Goal: Information Seeking & Learning: Learn about a topic

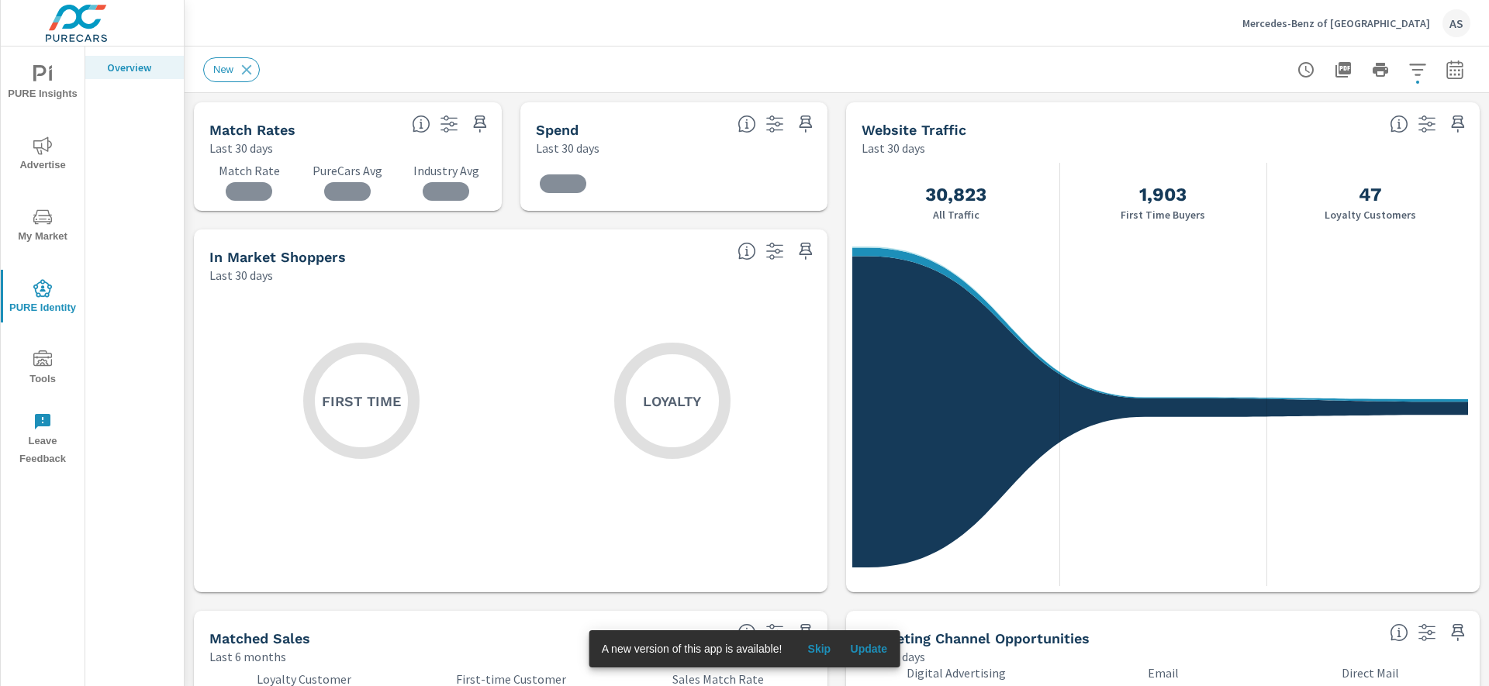
click at [846, 164] on div "30,823 All Traffic 1,903 First Time Buyers 47 Loyalty Customers" at bounding box center [1162, 375] width 633 height 436
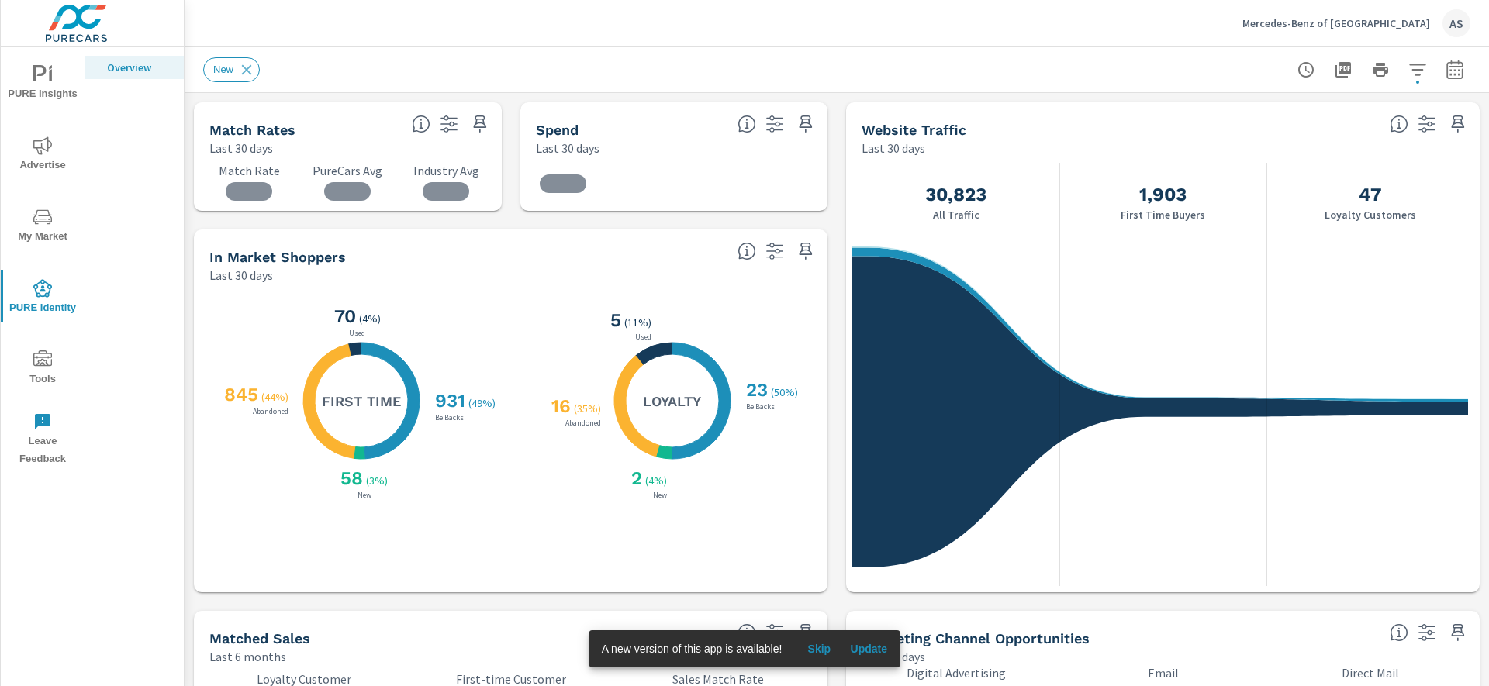
click at [1069, 115] on div "Website Traffic Last 30 days" at bounding box center [1114, 129] width 537 height 55
click at [933, 130] on h5 "Website Traffic" at bounding box center [913, 130] width 105 height 16
drag, startPoint x: 933, startPoint y: 130, endPoint x: 885, endPoint y: 130, distance: 48.1
click at [885, 130] on h5 "Website Traffic" at bounding box center [913, 130] width 105 height 16
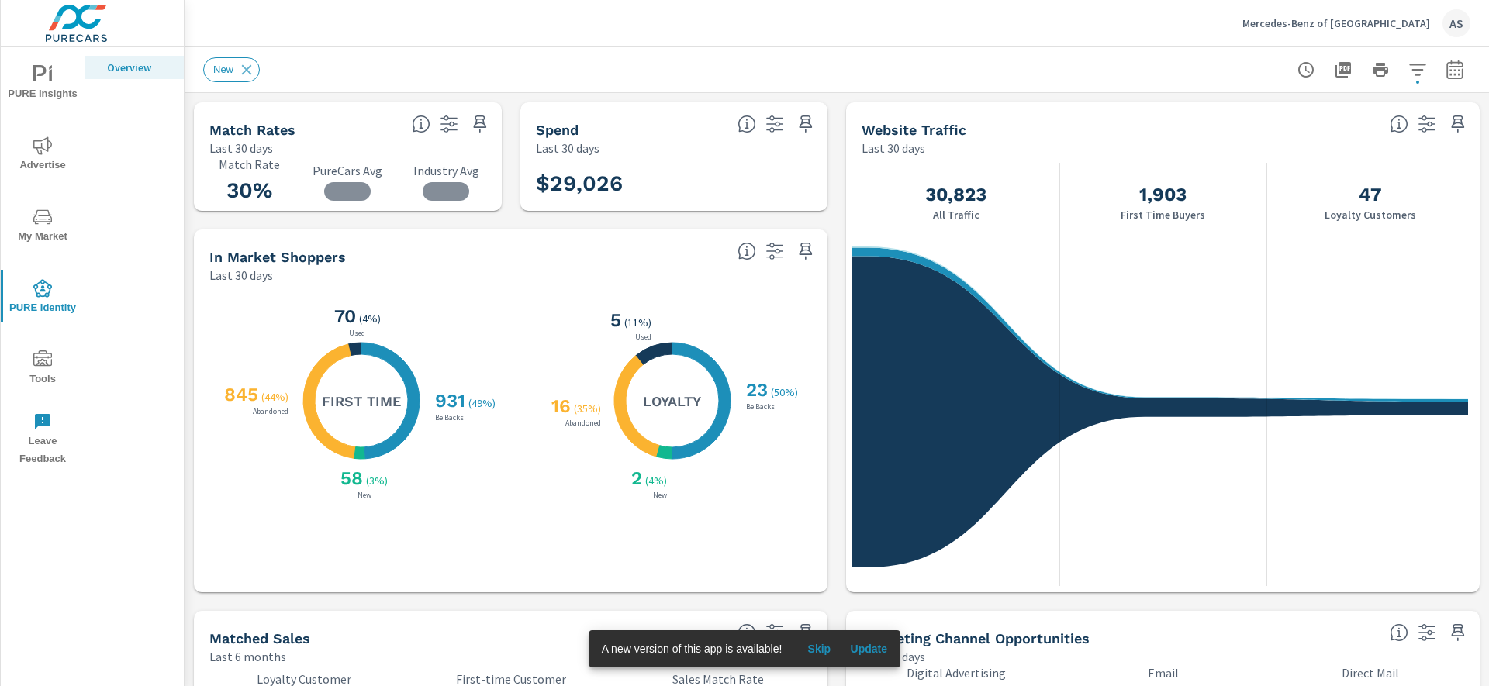
drag, startPoint x: 885, startPoint y: 130, endPoint x: 989, endPoint y: 131, distance: 104.7
click at [989, 131] on div "Website Traffic" at bounding box center [1119, 130] width 516 height 18
click at [947, 133] on h5 "Website Traffic" at bounding box center [913, 130] width 105 height 16
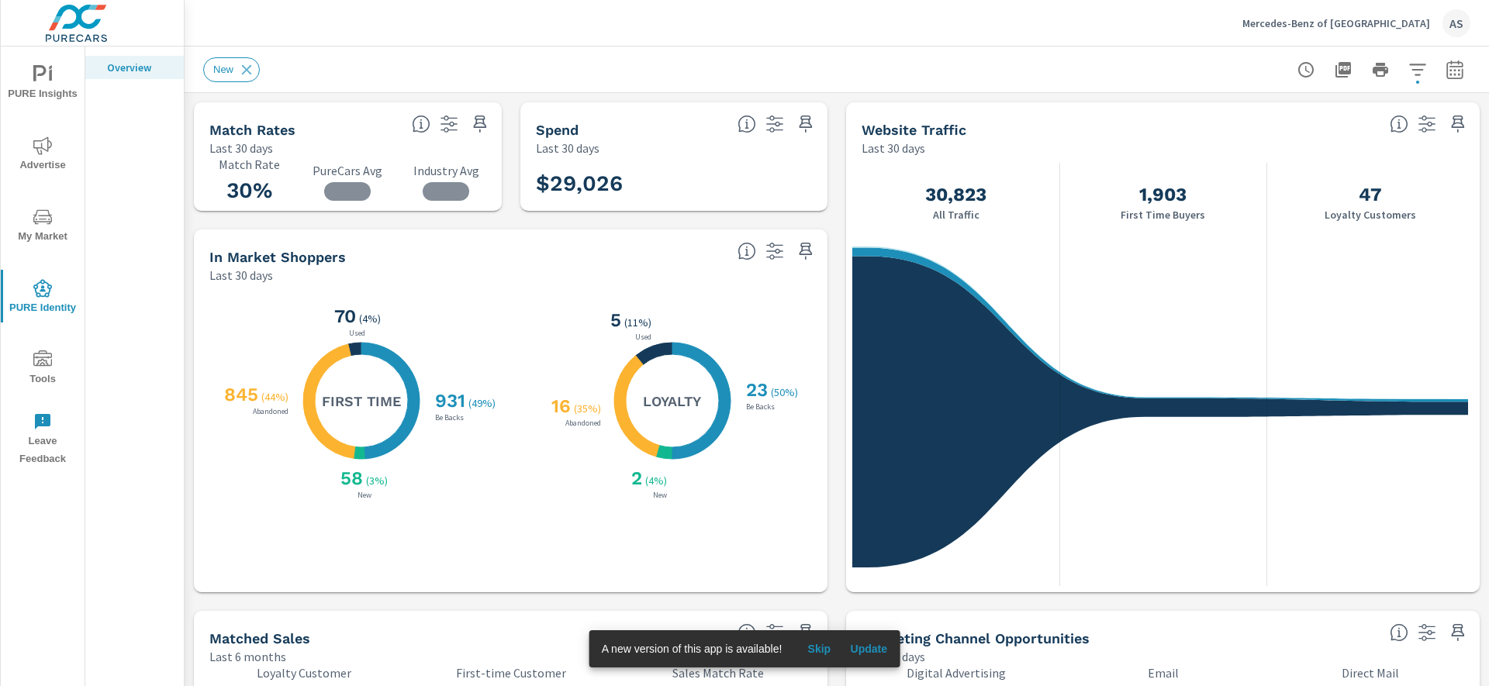
drag, startPoint x: 947, startPoint y: 133, endPoint x: 877, endPoint y: 133, distance: 70.6
click at [877, 133] on h5 "Website Traffic" at bounding box center [913, 130] width 105 height 16
click at [868, 137] on h5 "Website Traffic" at bounding box center [913, 130] width 105 height 16
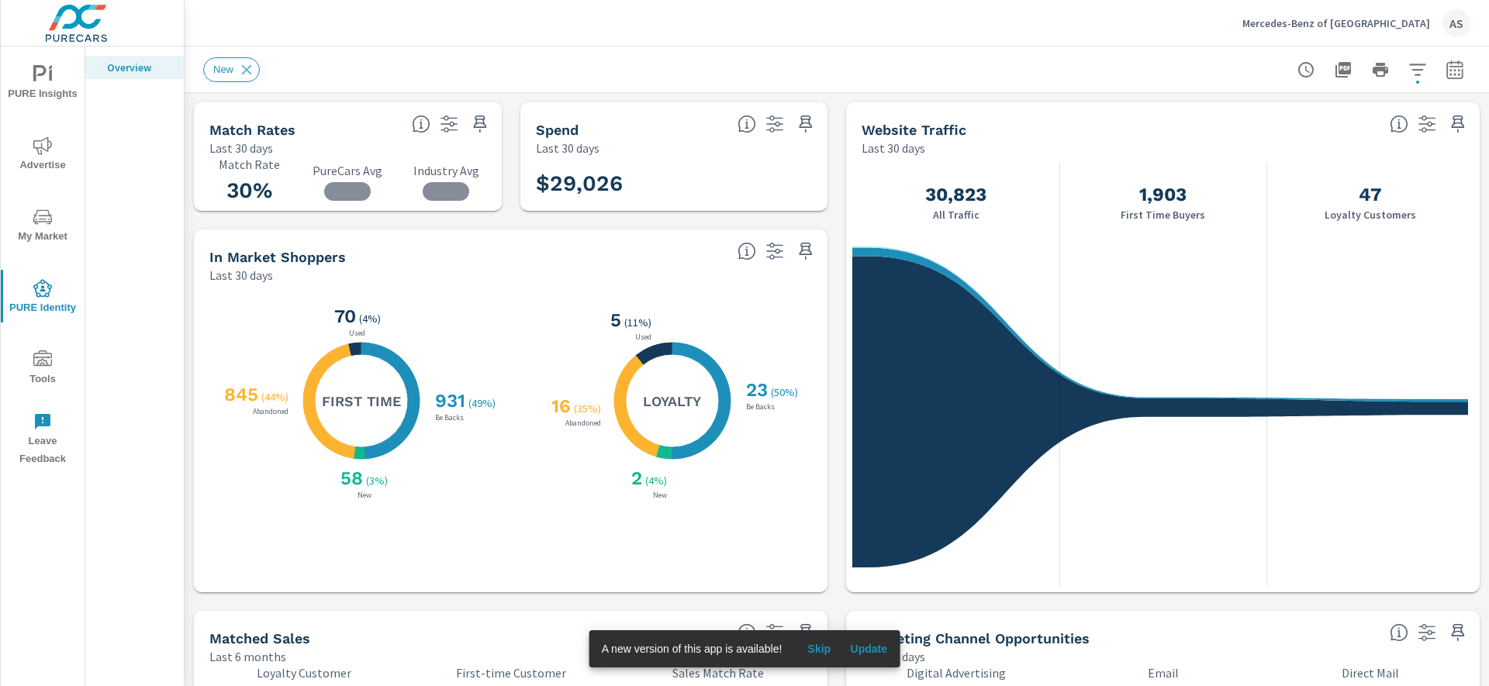
scroll to position [875, 0]
click at [846, 227] on div "30,823 All Traffic 1,903 First Time Buyers 47 Loyalty Customers" at bounding box center [1162, 375] width 633 height 436
click at [1058, 27] on div "Mercedes-Benz of [GEOGRAPHIC_DATA] AS" at bounding box center [836, 23] width 1267 height 46
click at [44, 162] on span "Advertise" at bounding box center [42, 155] width 74 height 38
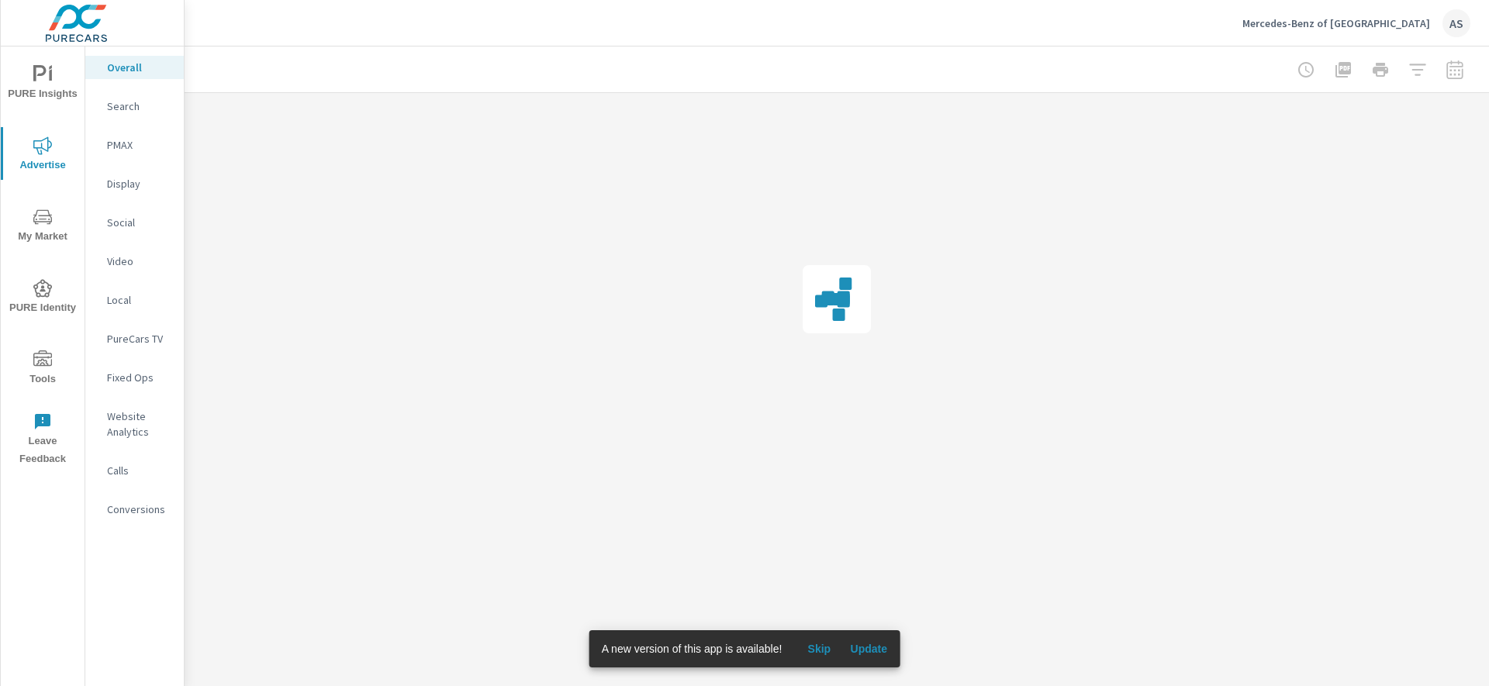
click at [33, 233] on span "My Market" at bounding box center [42, 227] width 74 height 38
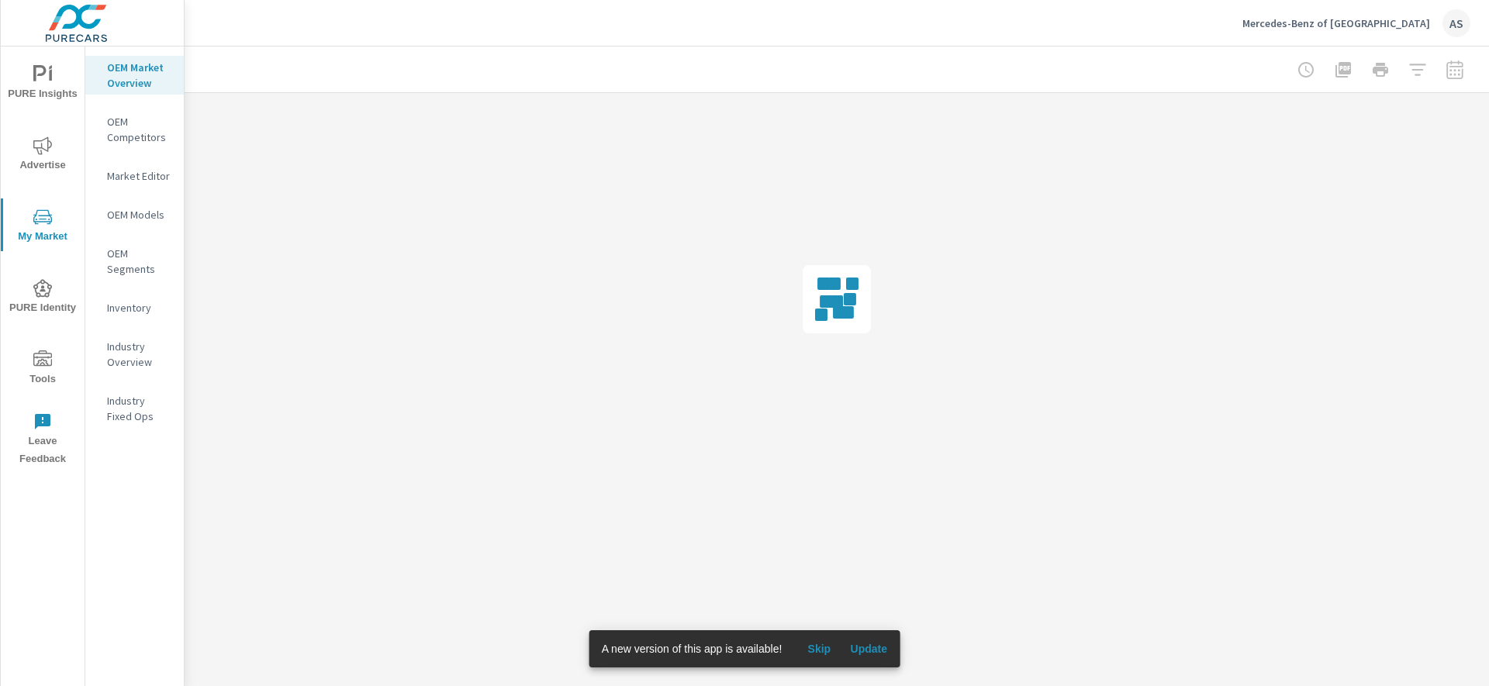
click at [37, 280] on icon "nav menu" at bounding box center [42, 288] width 19 height 19
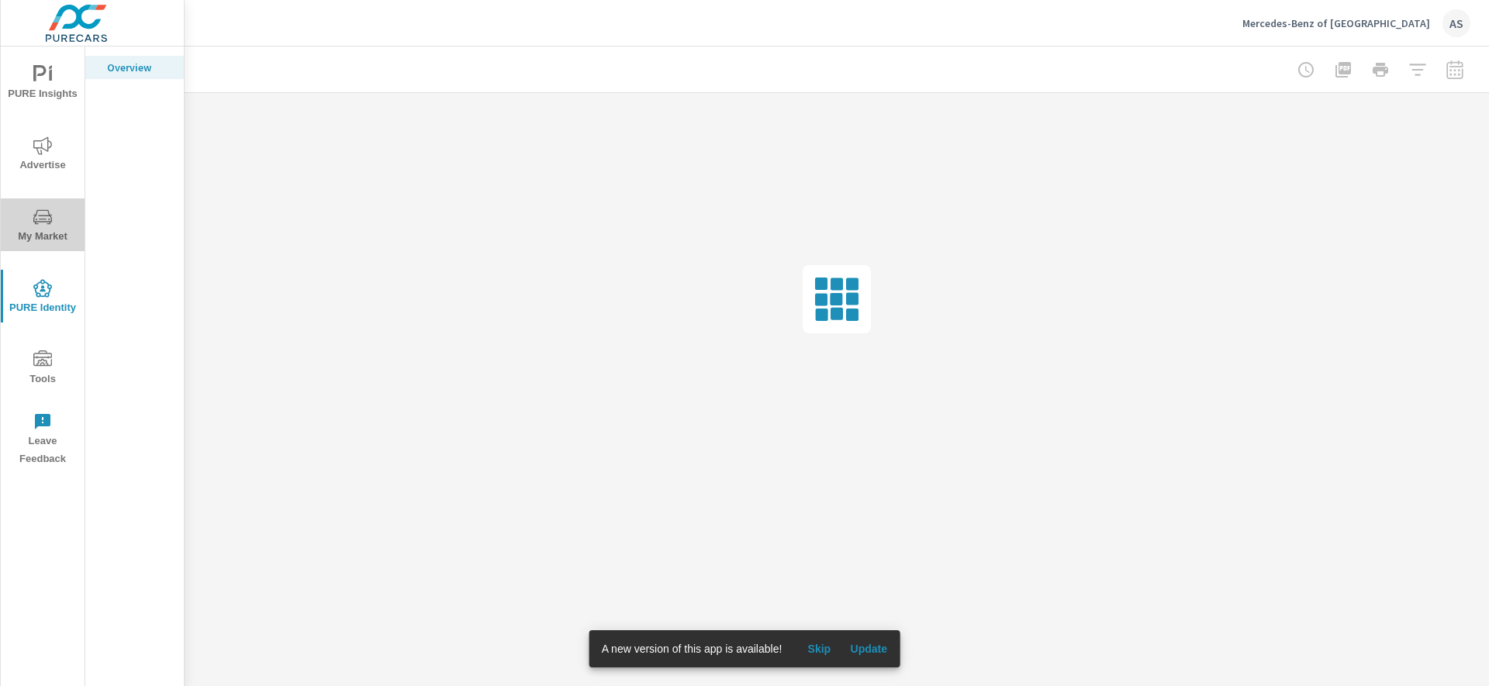
click at [47, 242] on span "My Market" at bounding box center [42, 227] width 74 height 38
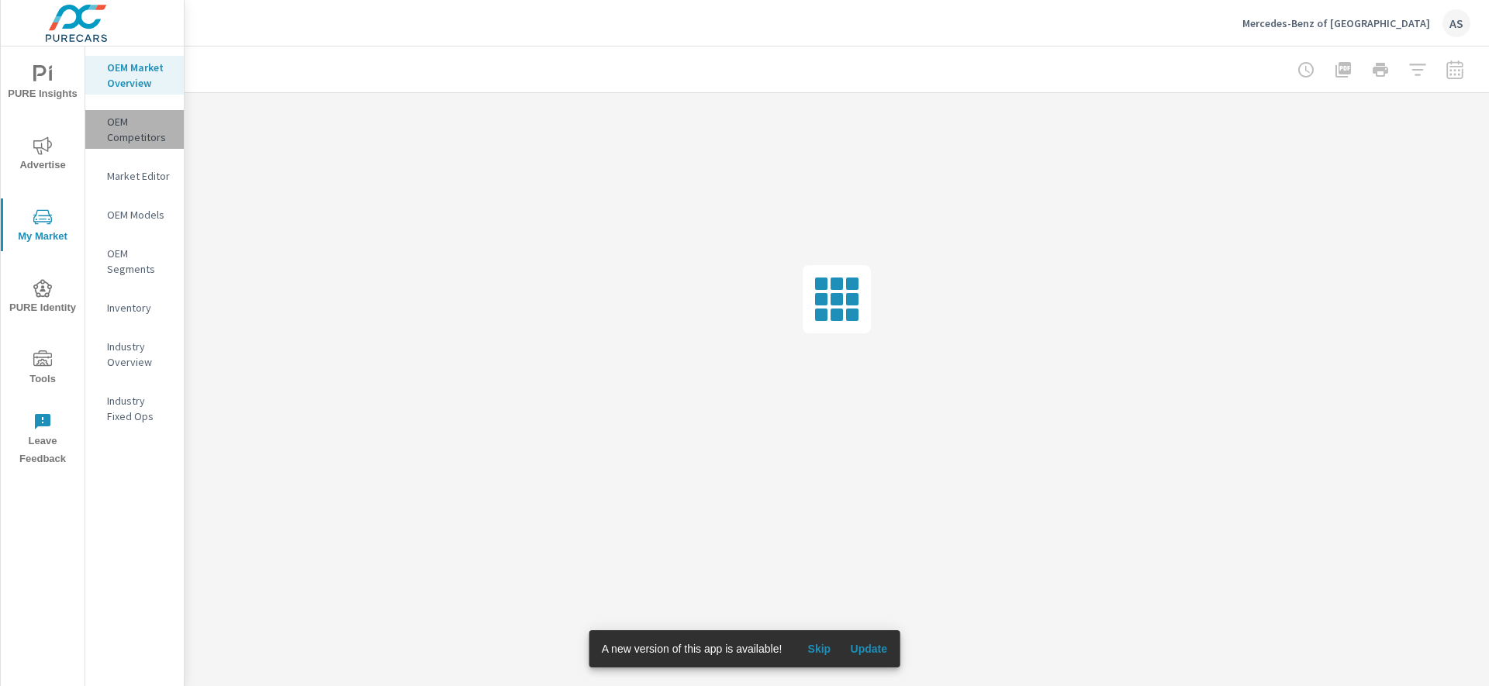
click at [137, 122] on p "OEM Competitors" at bounding box center [139, 129] width 64 height 31
click at [148, 73] on p "OEM Market Overview" at bounding box center [139, 75] width 64 height 31
click at [536, 374] on div at bounding box center [837, 299] width 1304 height 412
click at [53, 286] on span "PURE Identity" at bounding box center [42, 298] width 74 height 38
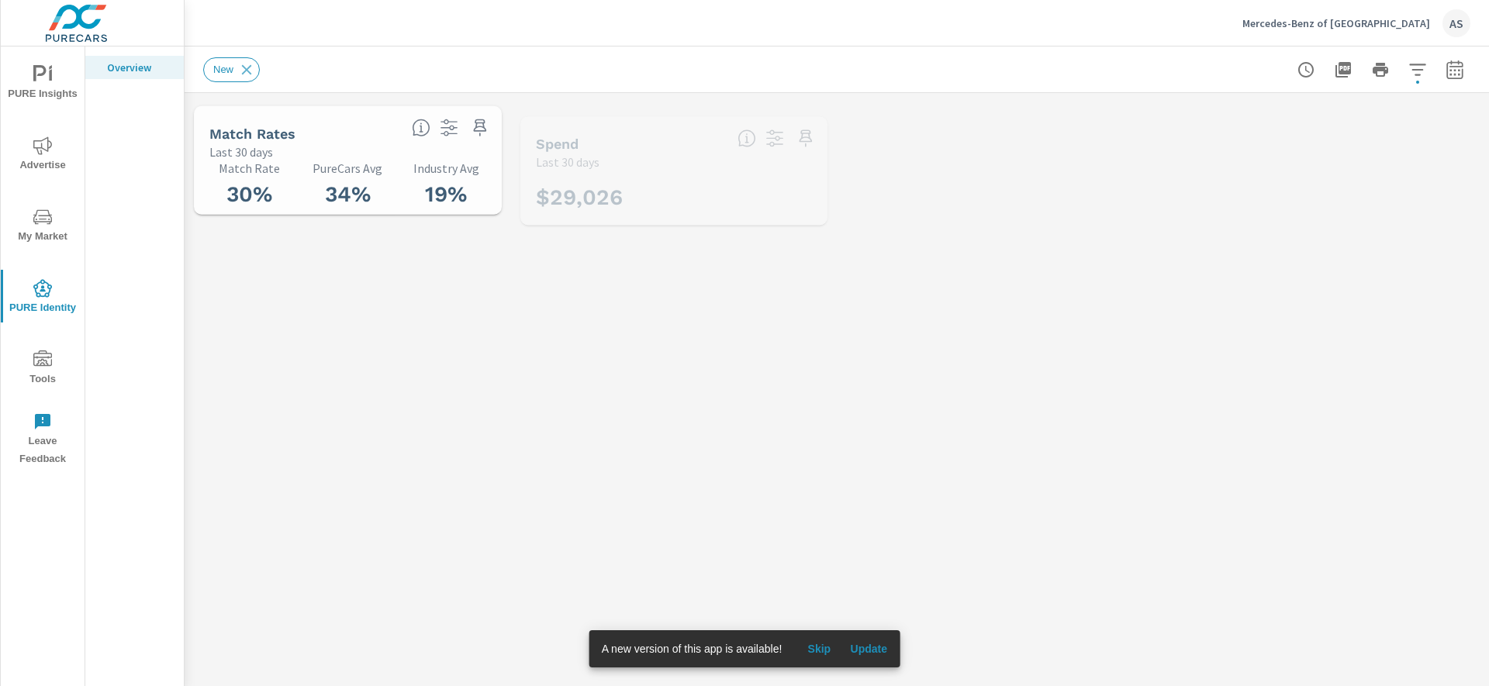
scroll to position [875, 0]
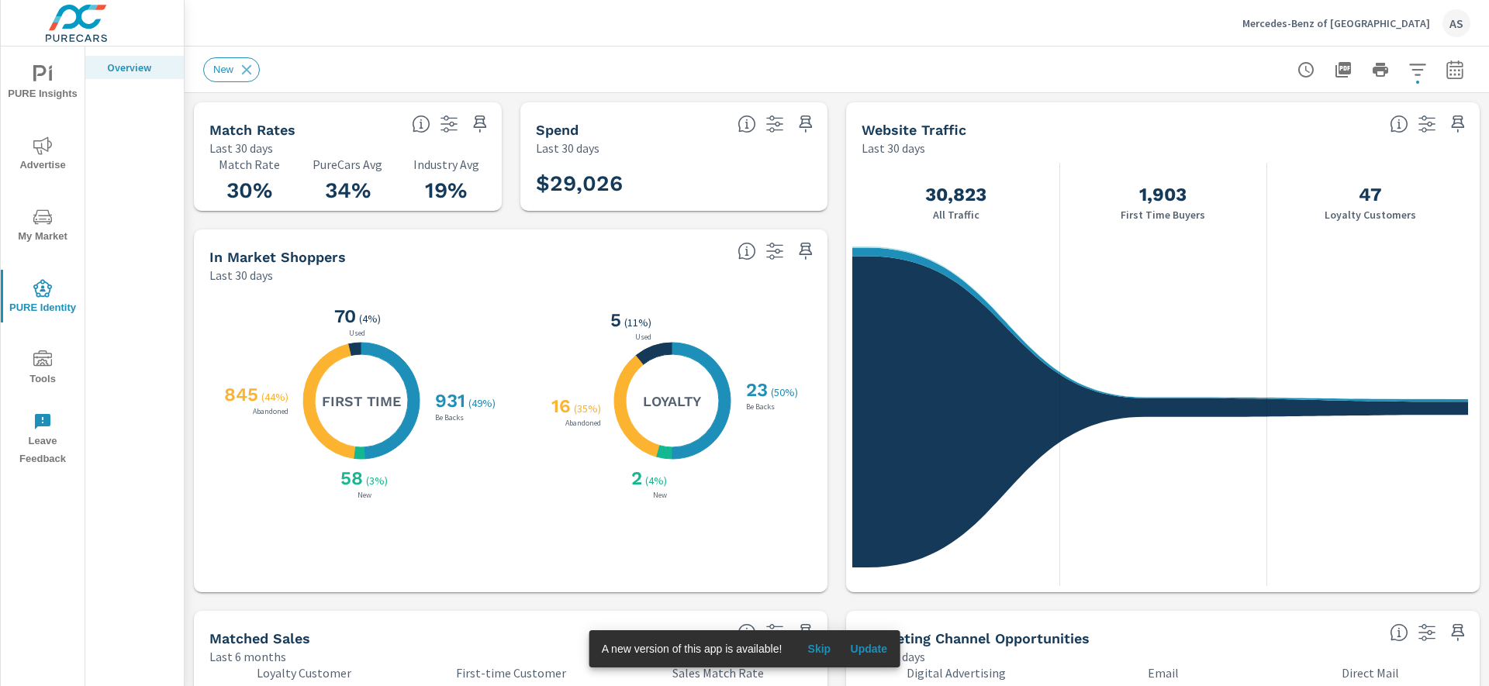
click at [392, 268] on div "Last 30 days" at bounding box center [467, 275] width 516 height 19
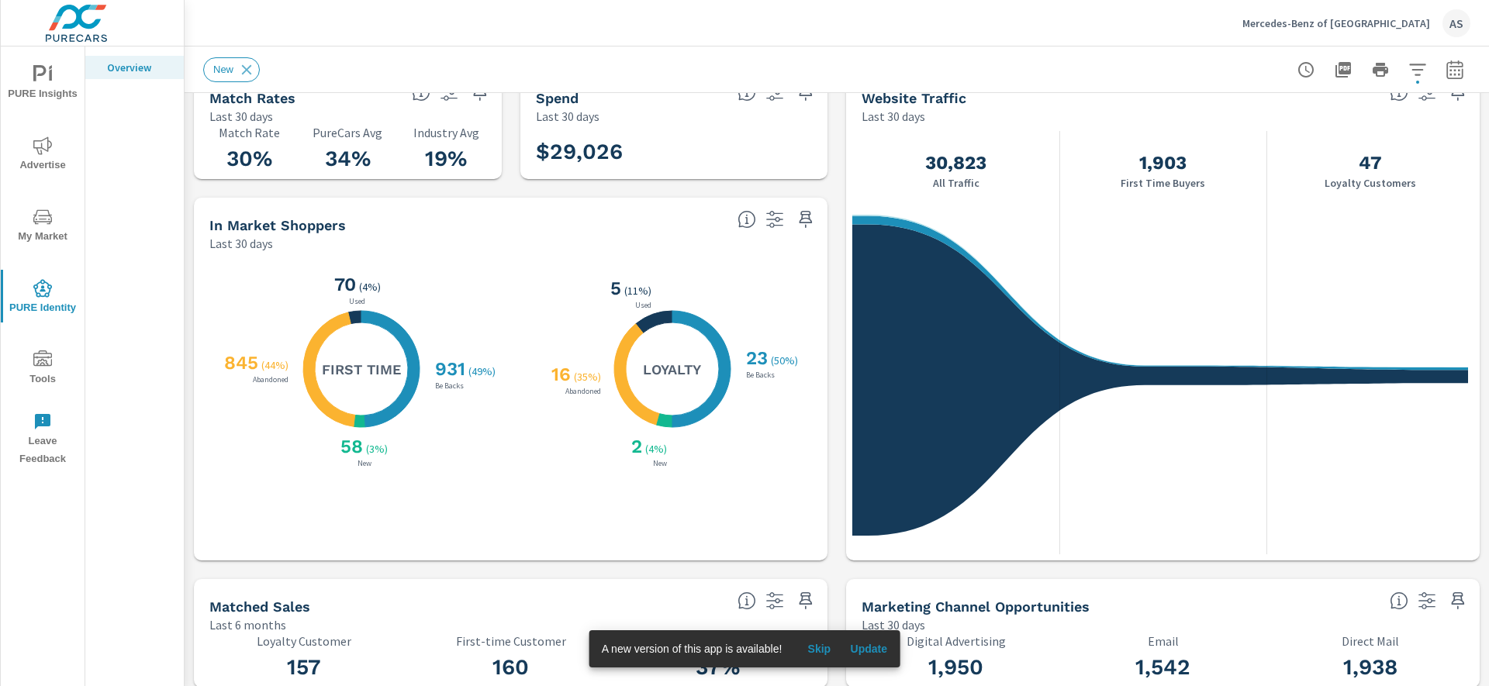
scroll to position [0, 0]
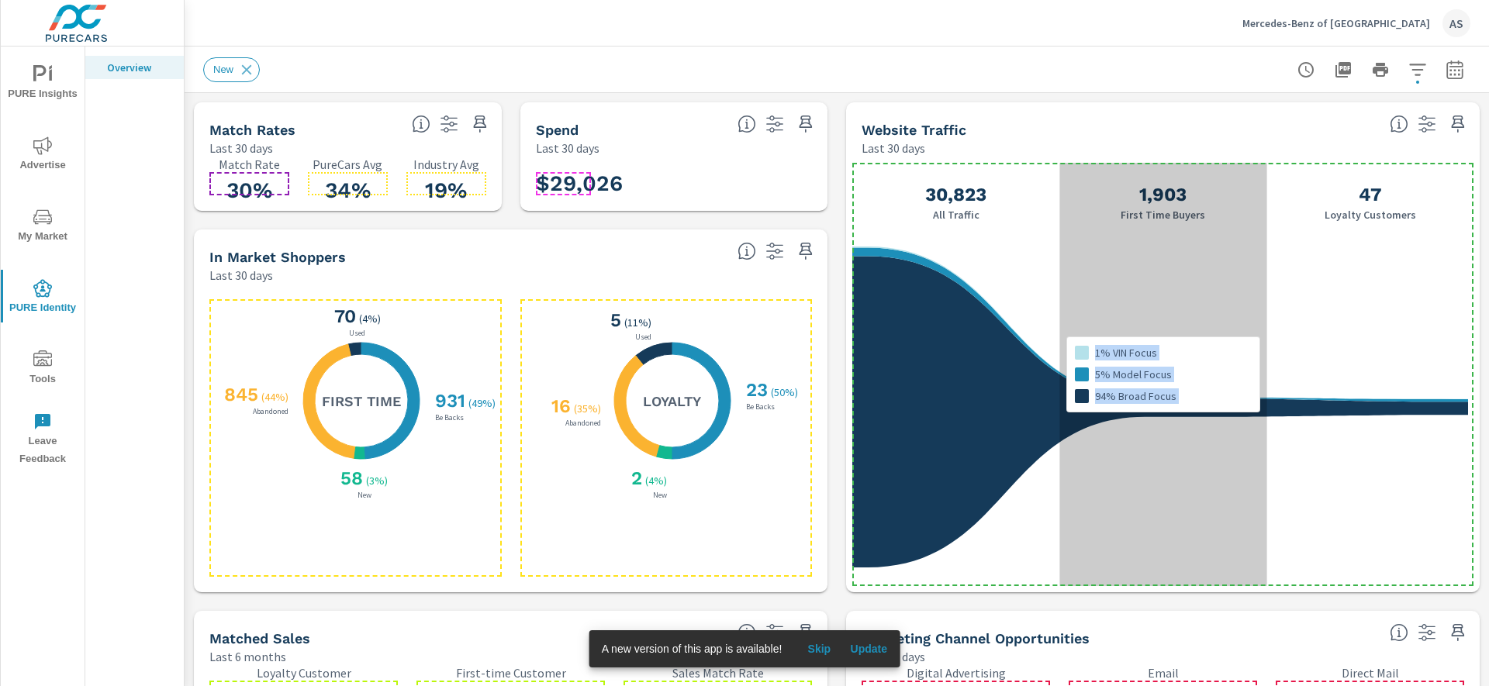
click at [1068, 167] on div "1% VIN Focus 5% Model Focus 94% Broad Focus" at bounding box center [1162, 374] width 207 height 423
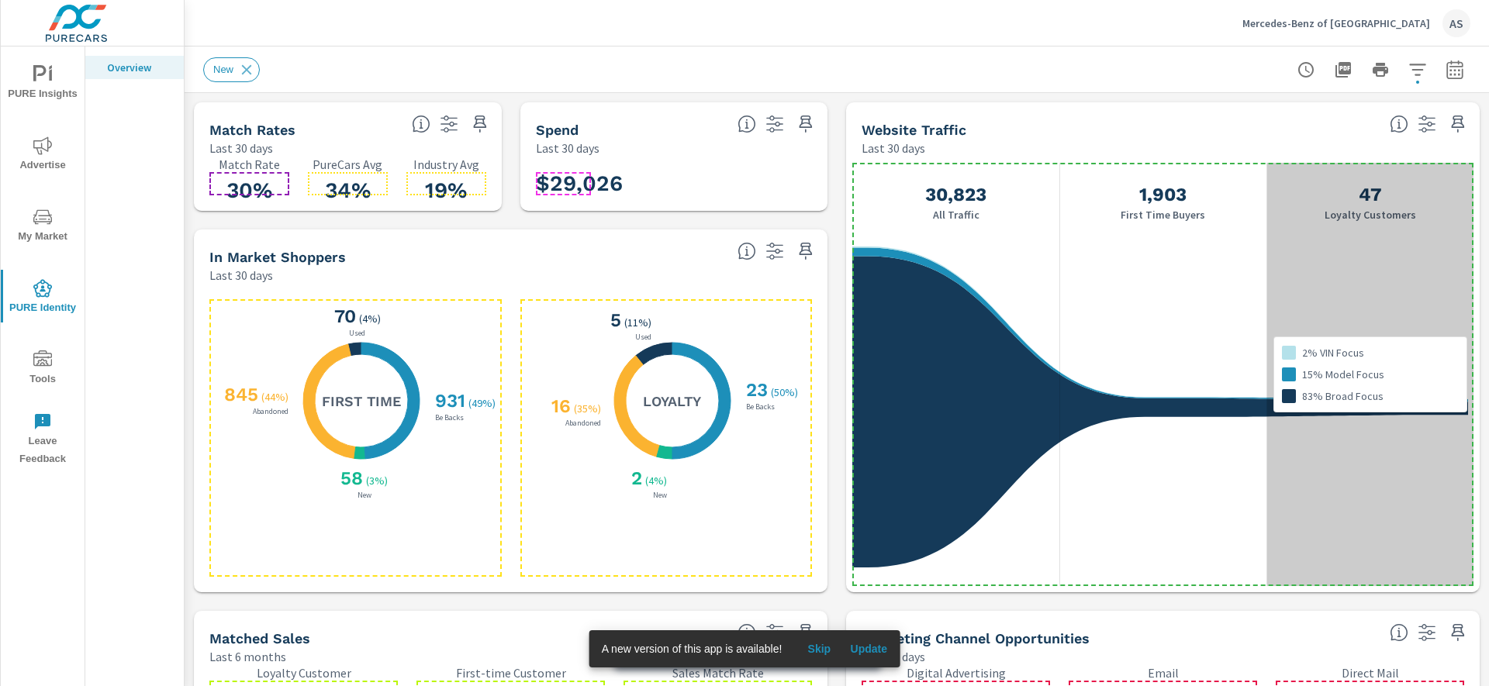
click at [1441, 169] on div "2% VIN Focus 15% Model Focus 83% Broad Focus" at bounding box center [1369, 374] width 207 height 423
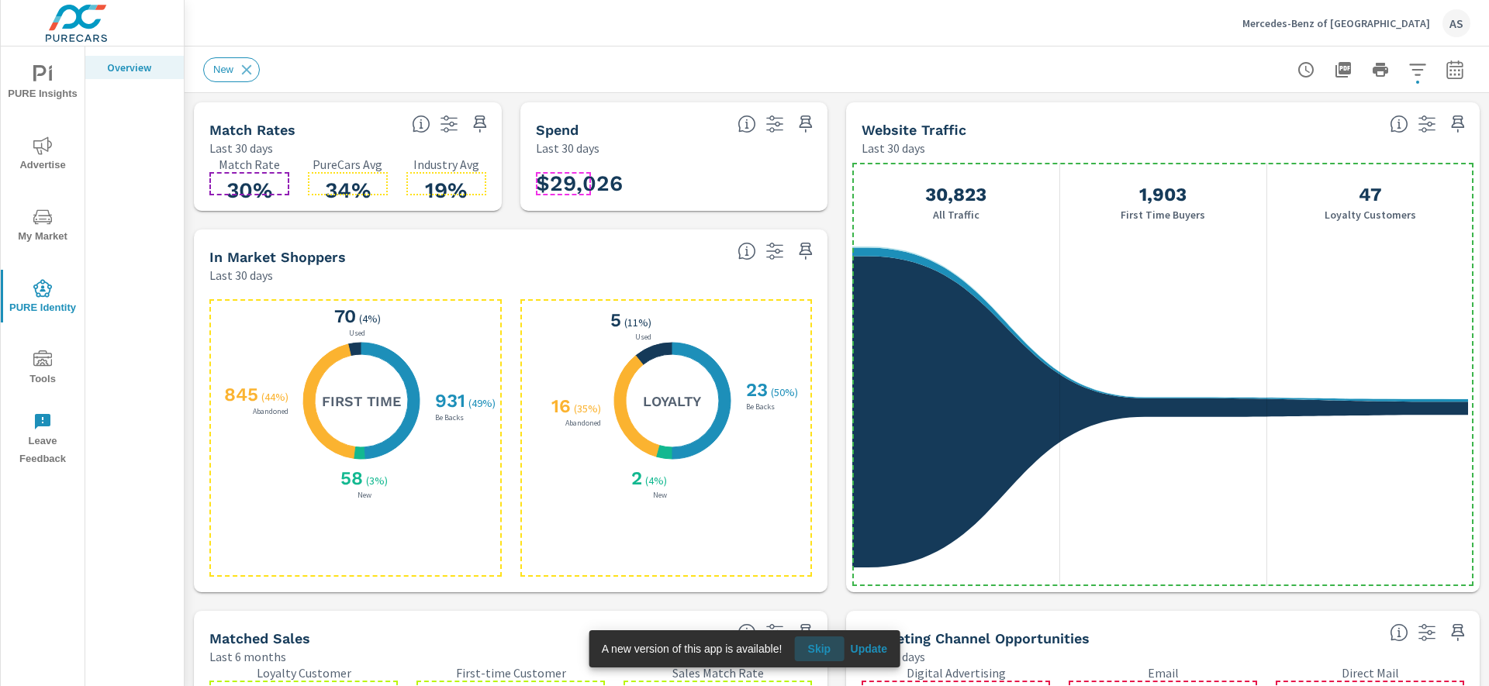
click at [820, 651] on span "Skip" at bounding box center [818, 649] width 37 height 14
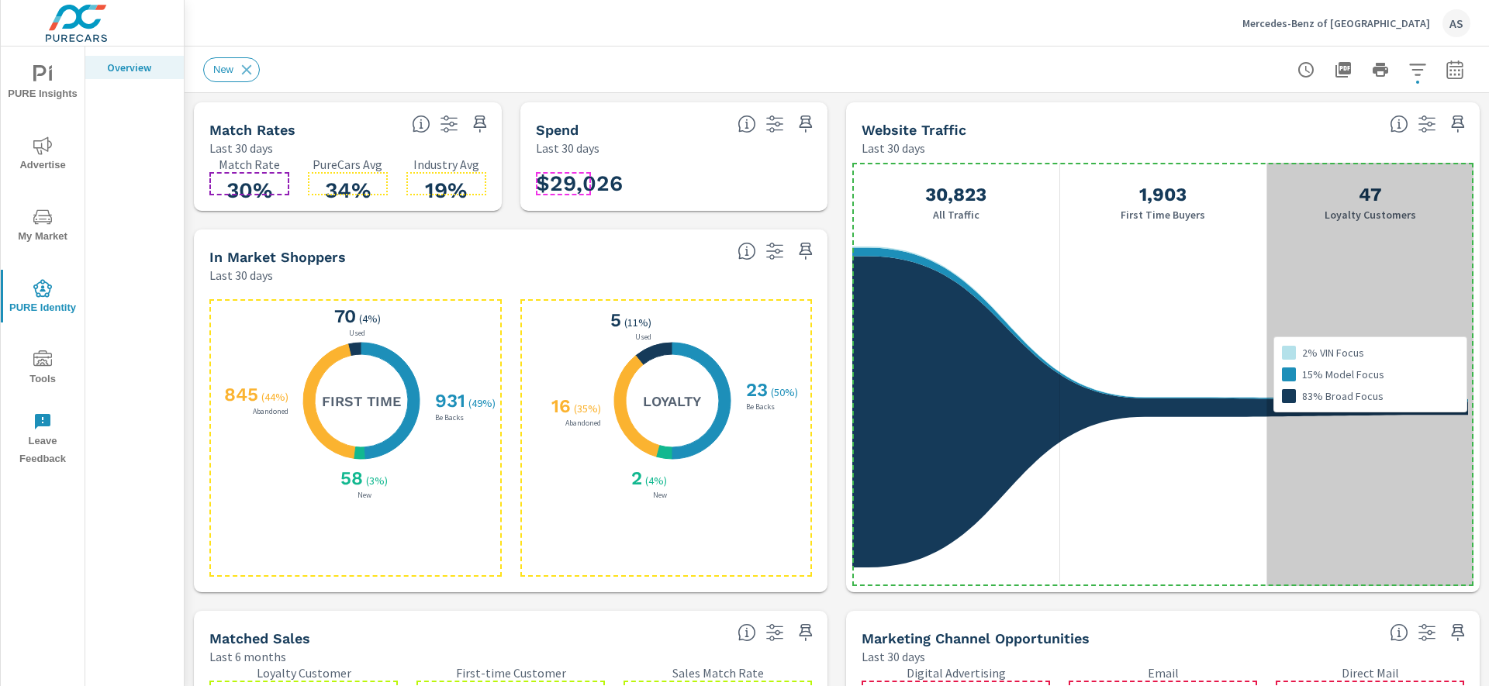
click at [1306, 182] on div "2% VIN Focus 15% Model Focus 83% Broad Focus" at bounding box center [1369, 374] width 207 height 423
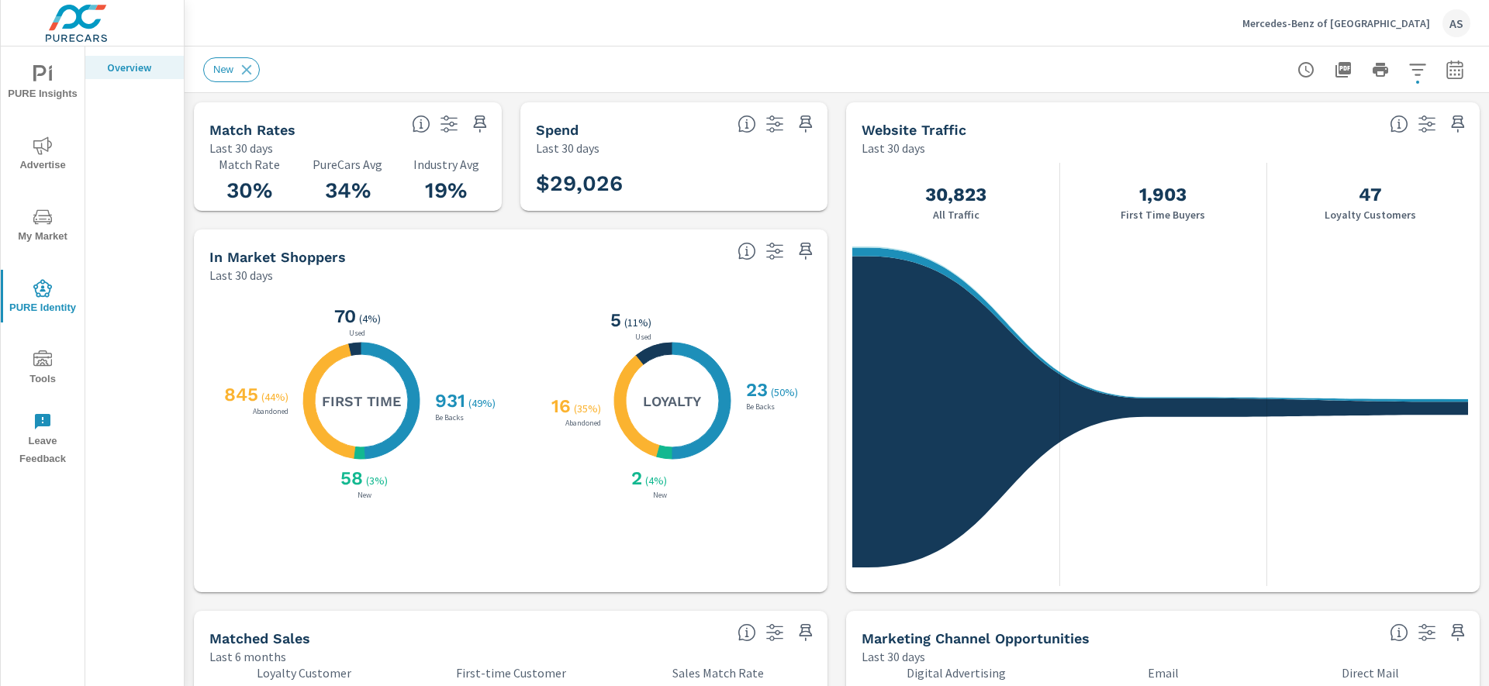
click at [668, 192] on div "$29,026" at bounding box center [673, 184] width 295 height 42
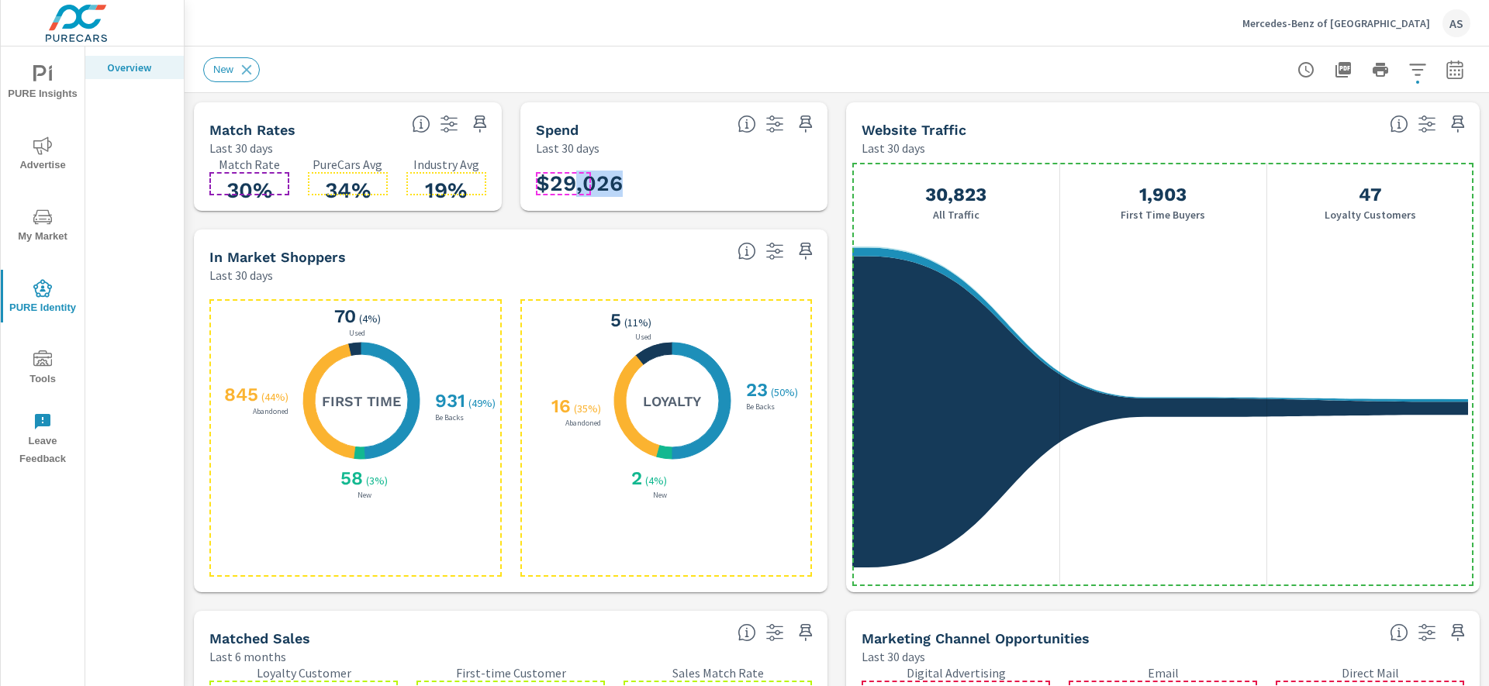
click at [572, 181] on h3 "$29,026" at bounding box center [579, 184] width 87 height 26
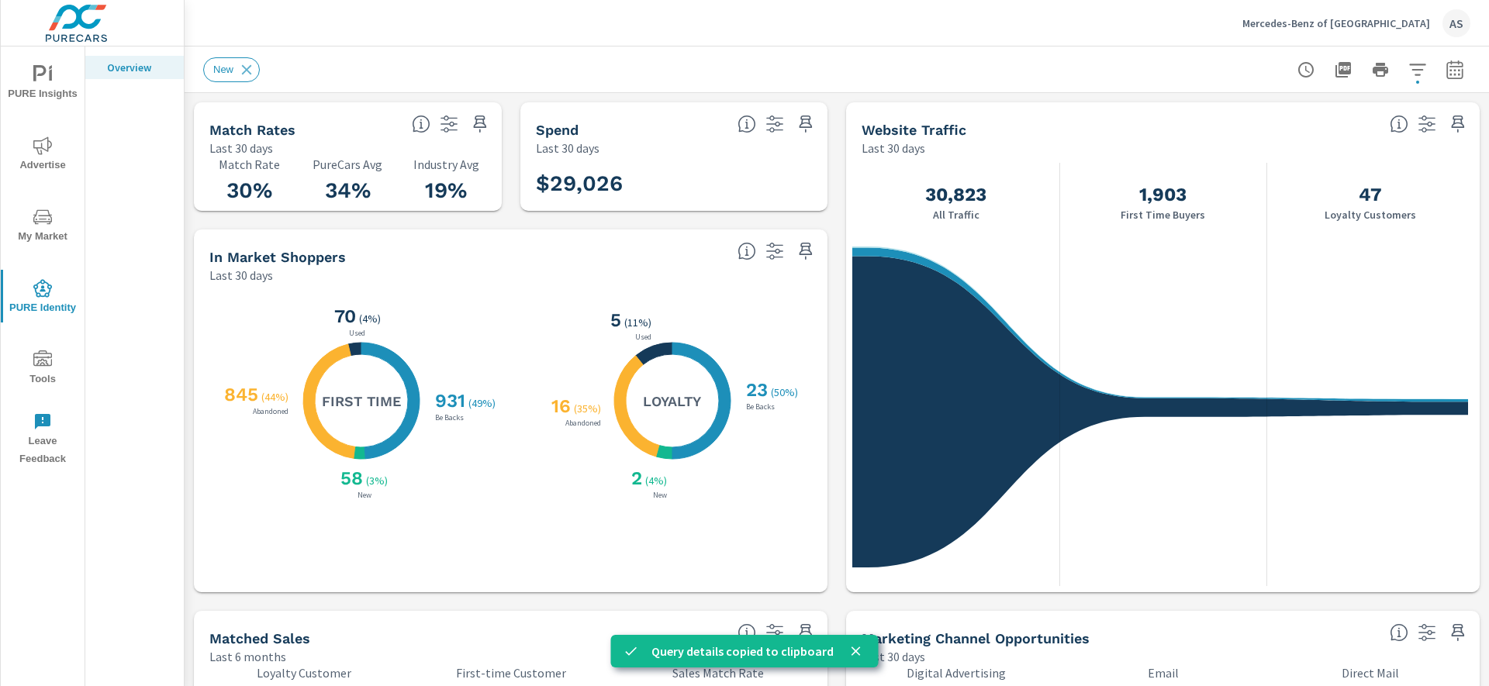
click at [549, 267] on div "Last 30 days" at bounding box center [467, 275] width 516 height 19
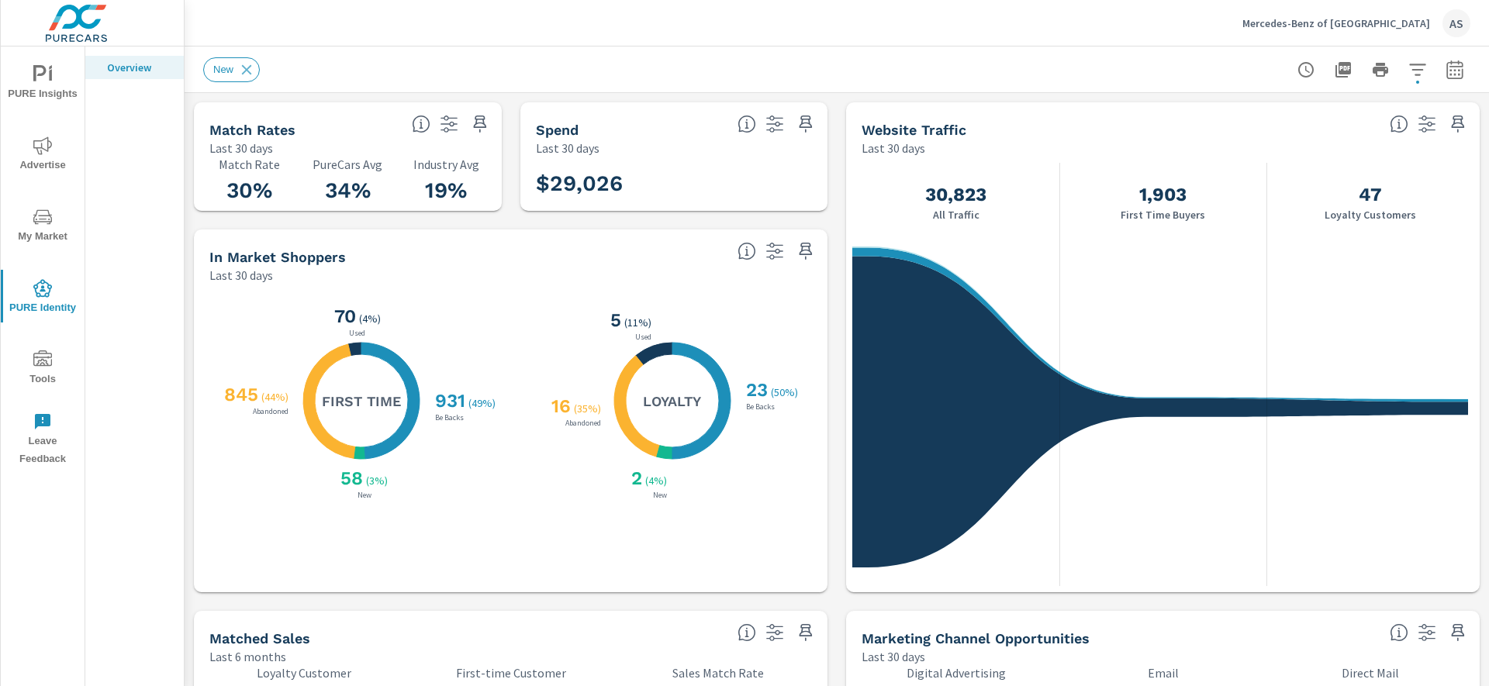
click at [340, 381] on icon "X X X X" at bounding box center [361, 401] width 116 height 116
click at [37, 228] on span "My Market" at bounding box center [42, 227] width 74 height 38
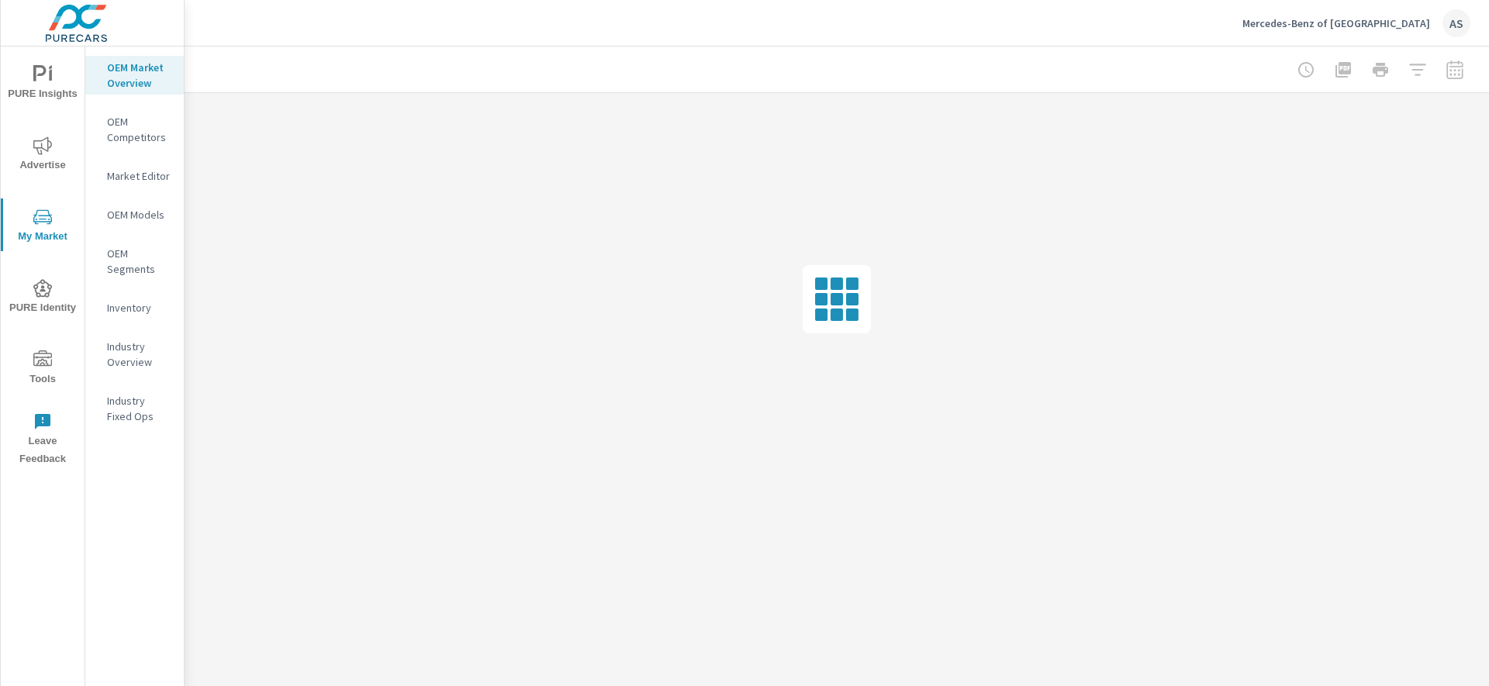
click at [124, 125] on p "OEM Competitors" at bounding box center [139, 129] width 64 height 31
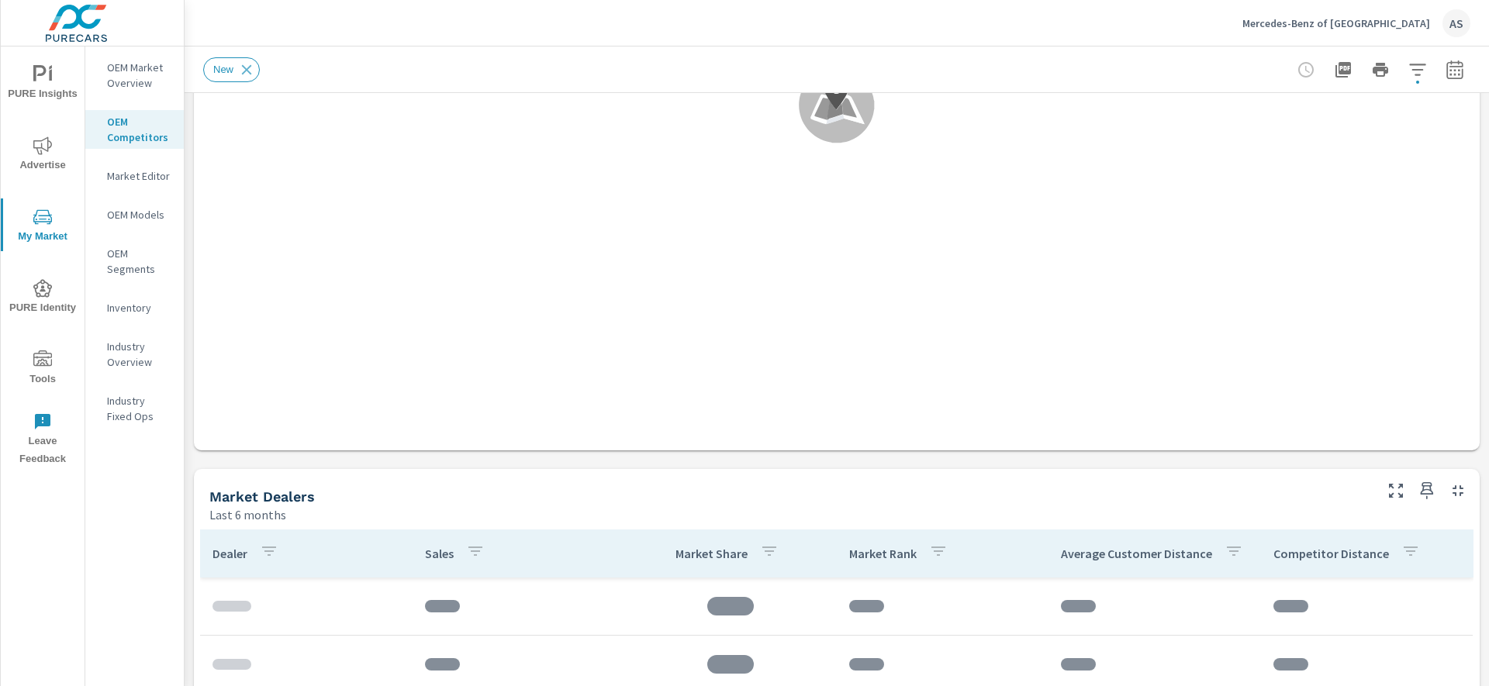
scroll to position [771, 0]
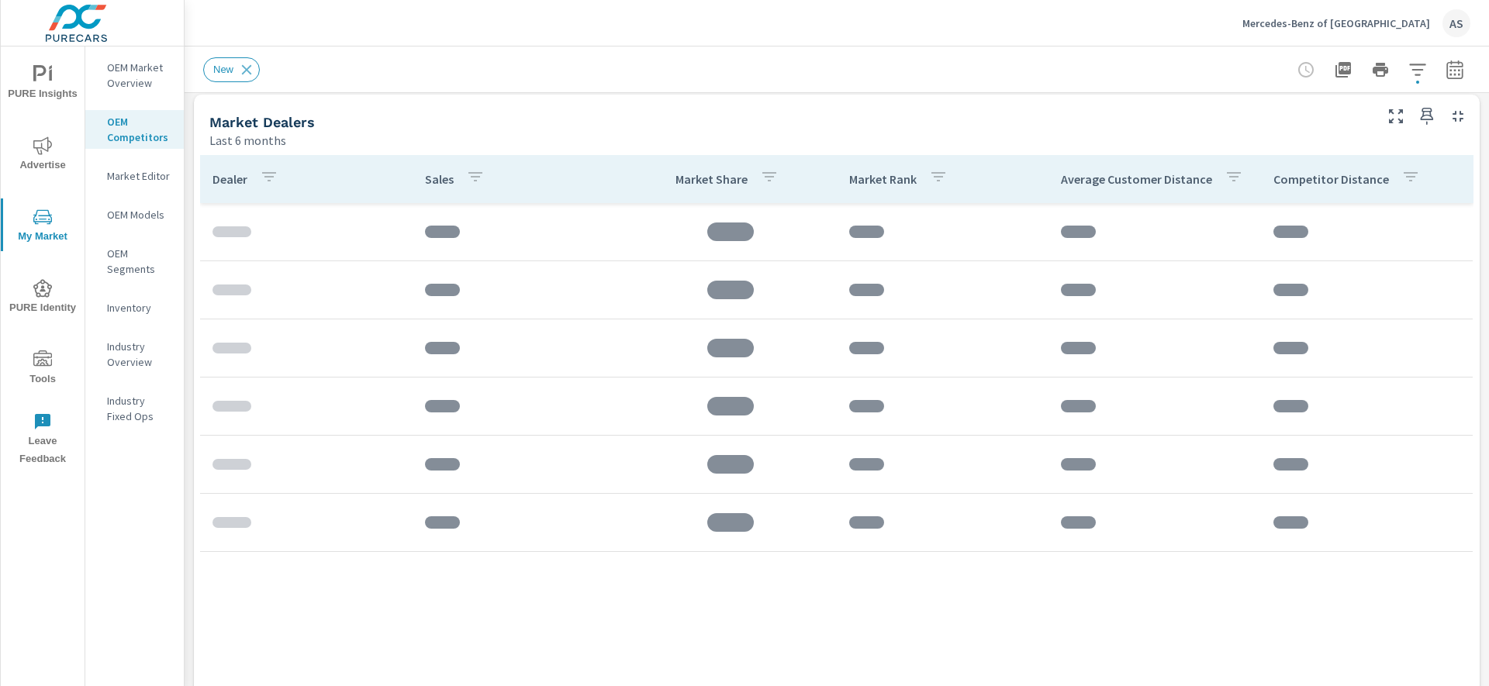
click at [419, 129] on div "Market Dealers" at bounding box center [789, 122] width 1161 height 18
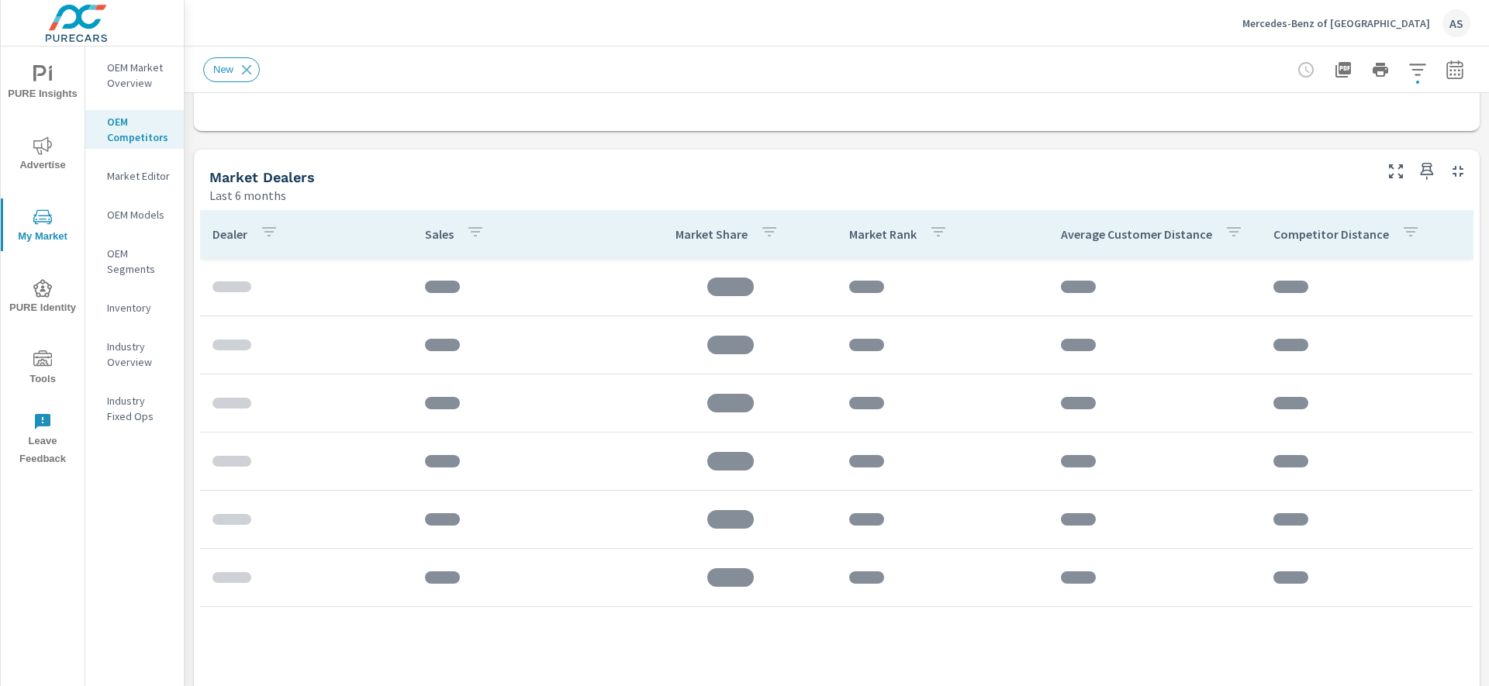
scroll to position [710, 0]
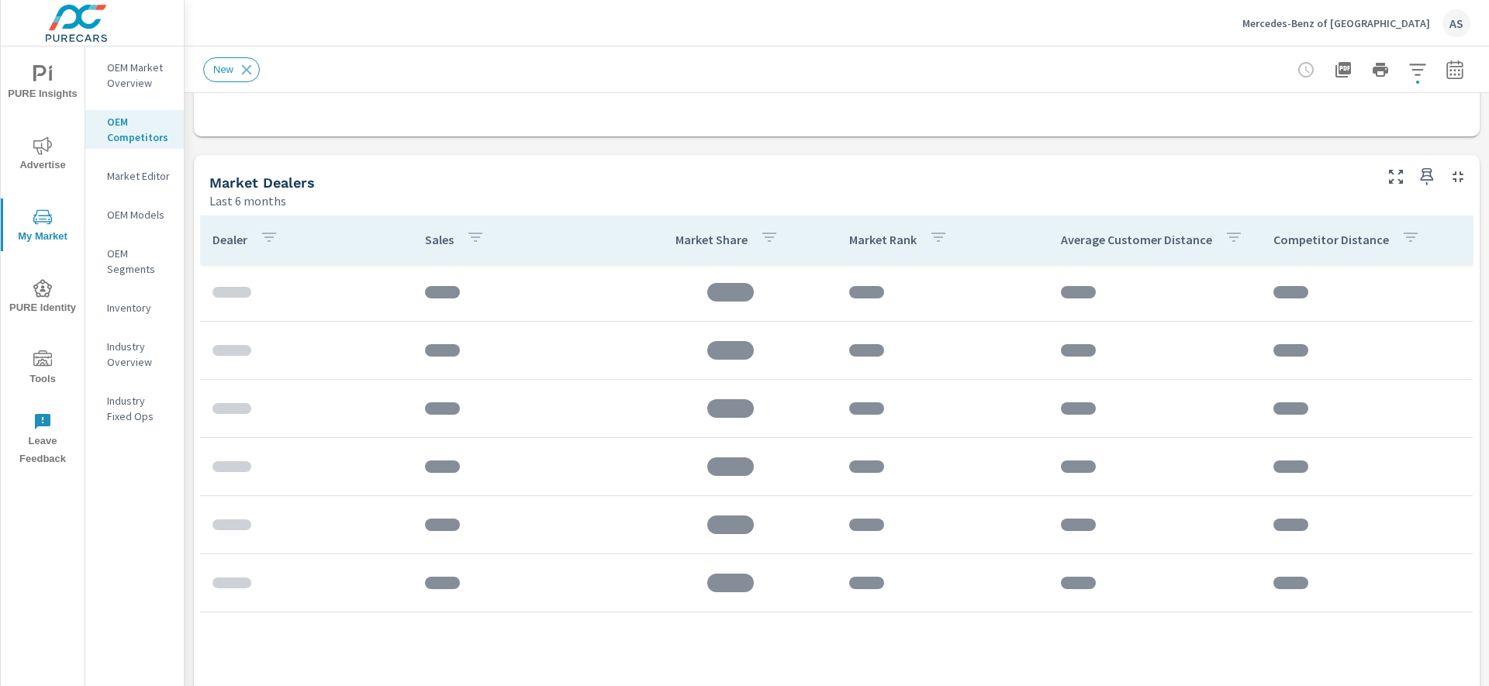
click at [338, 174] on div "Market Dealers" at bounding box center [789, 183] width 1161 height 18
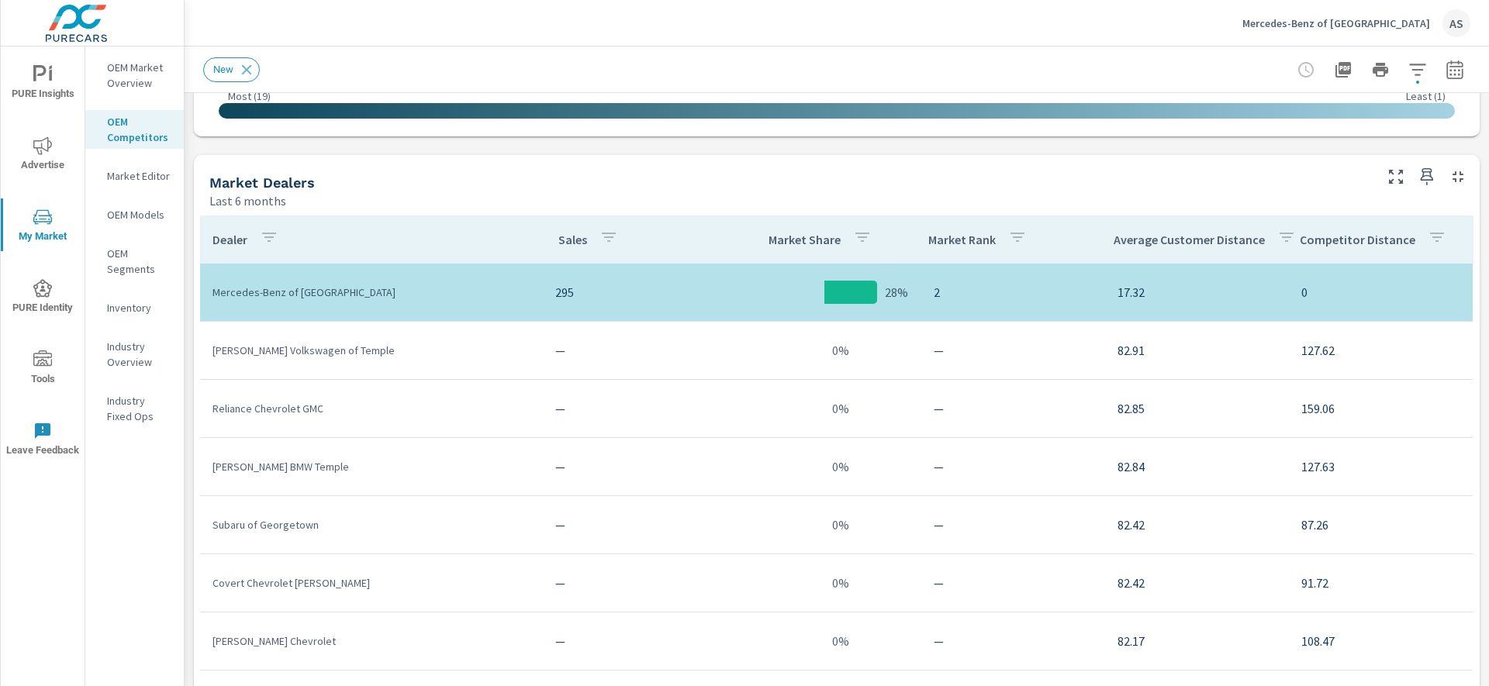
scroll to position [233, 0]
click at [353, 184] on div "Market Dealers" at bounding box center [789, 183] width 1161 height 18
click at [334, 185] on div "Market Dealers" at bounding box center [789, 183] width 1161 height 18
click at [309, 183] on h5 "Market Dealers" at bounding box center [261, 182] width 105 height 16
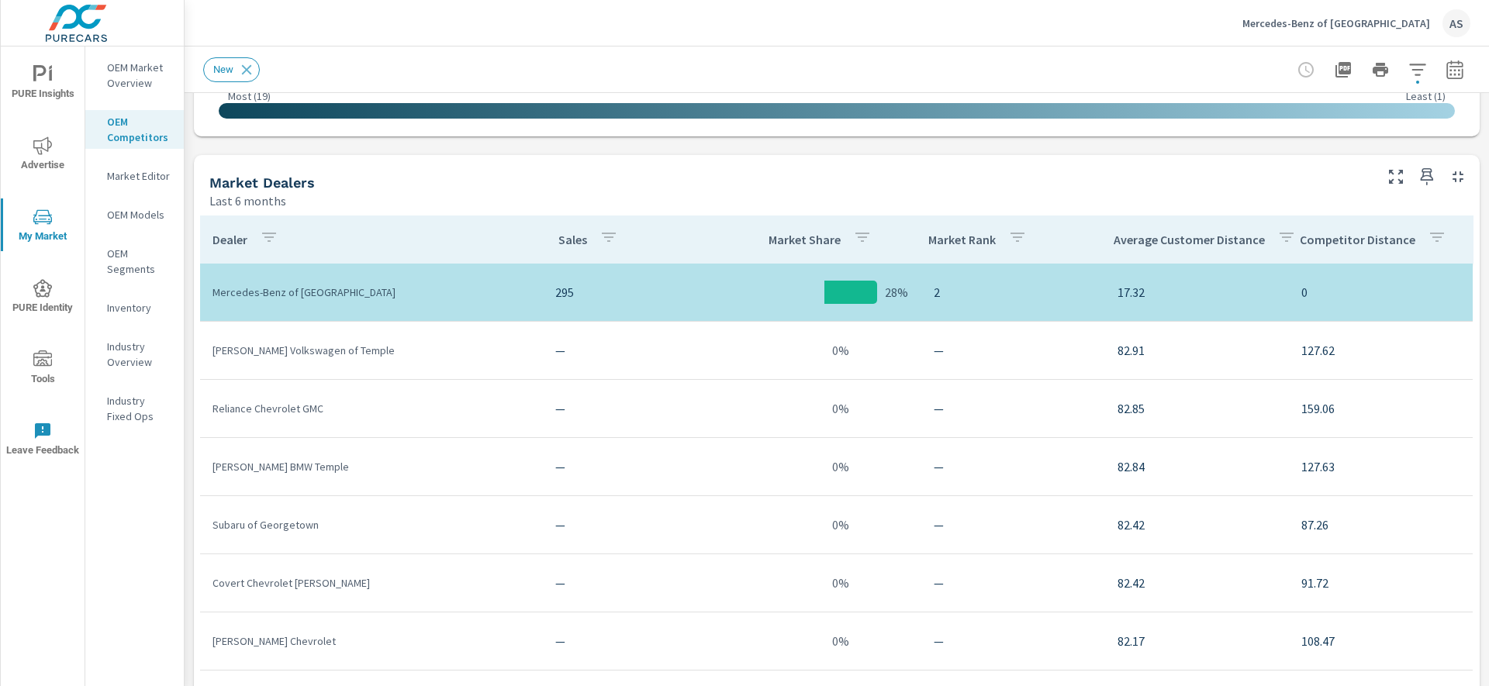
click at [428, 198] on div "Last 6 months" at bounding box center [789, 201] width 1161 height 19
click at [285, 177] on h5 "Market Dealers" at bounding box center [261, 182] width 105 height 16
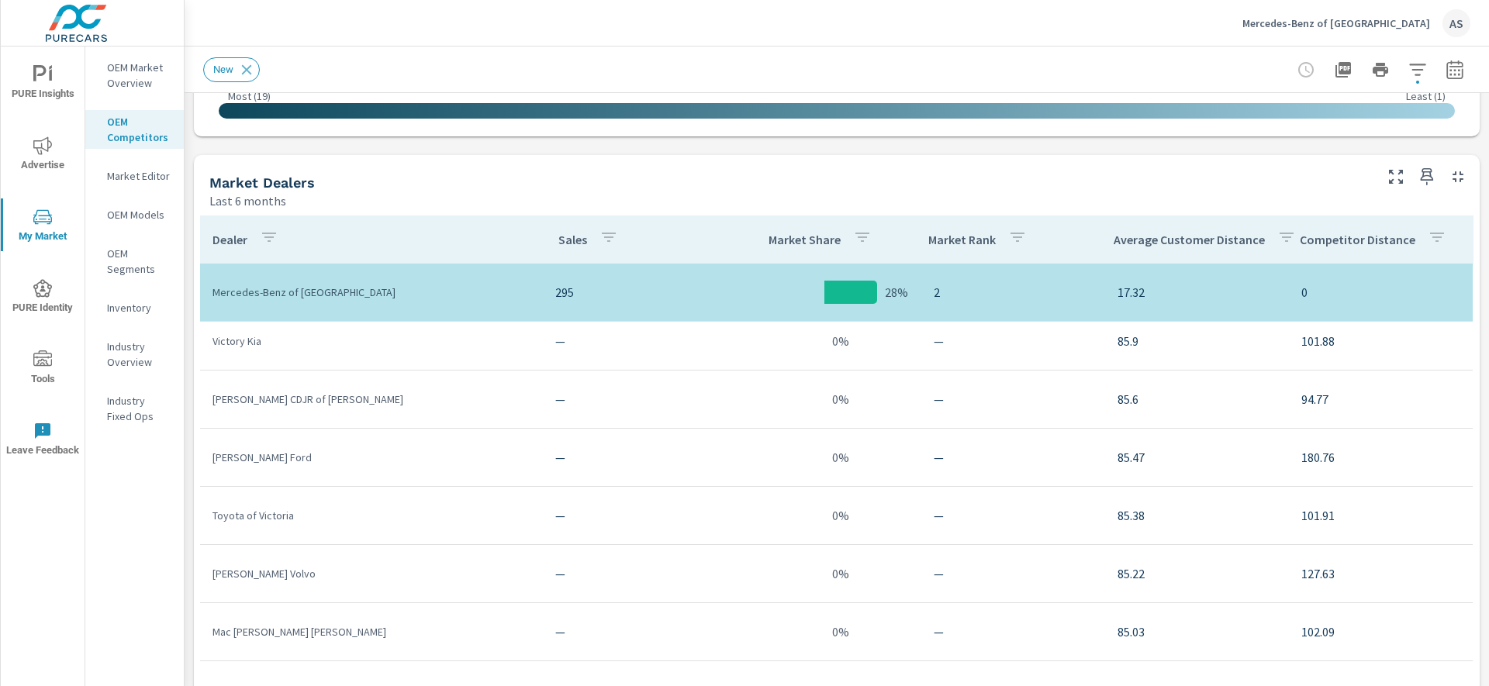
scroll to position [1397, 0]
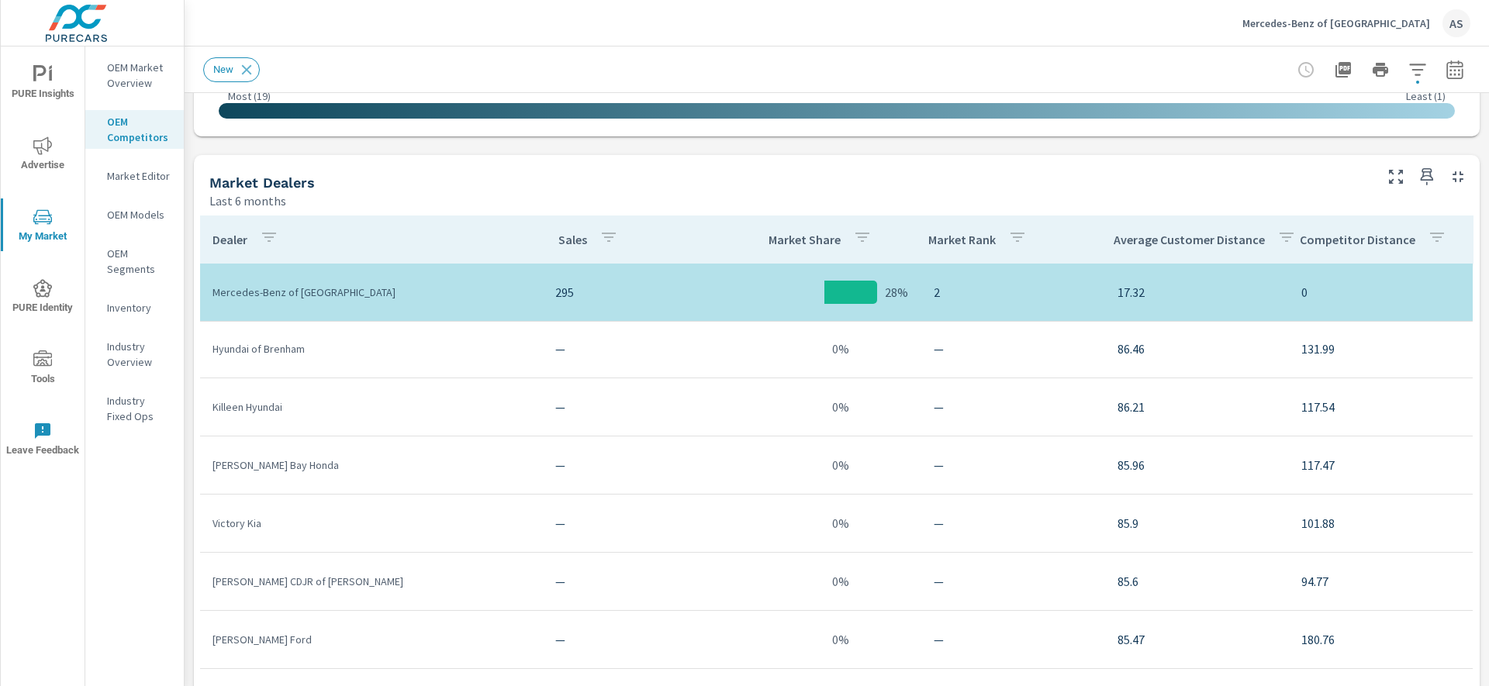
click at [470, 210] on div "Dealer Sales Market Share Market Rank Average Customer Distance Competitor Dist…" at bounding box center [837, 490] width 1286 height 563
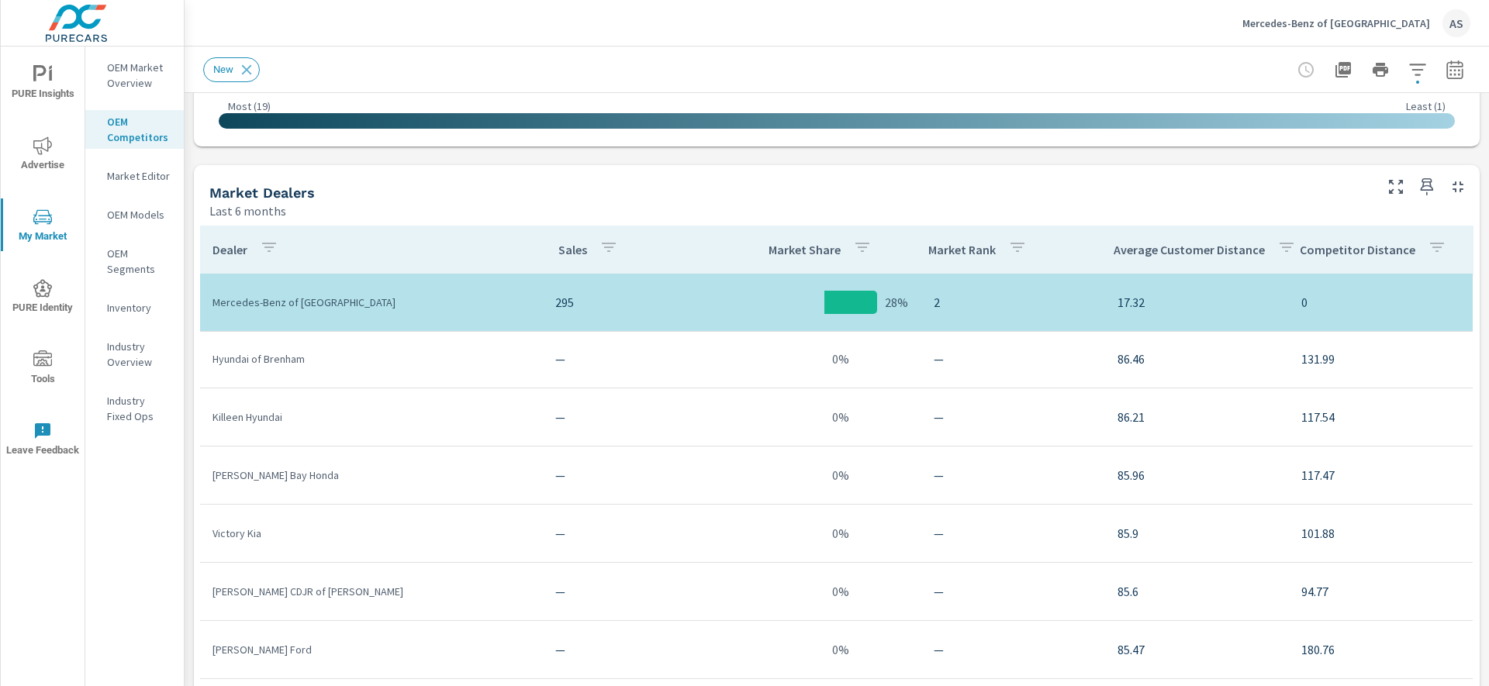
scroll to position [695, 0]
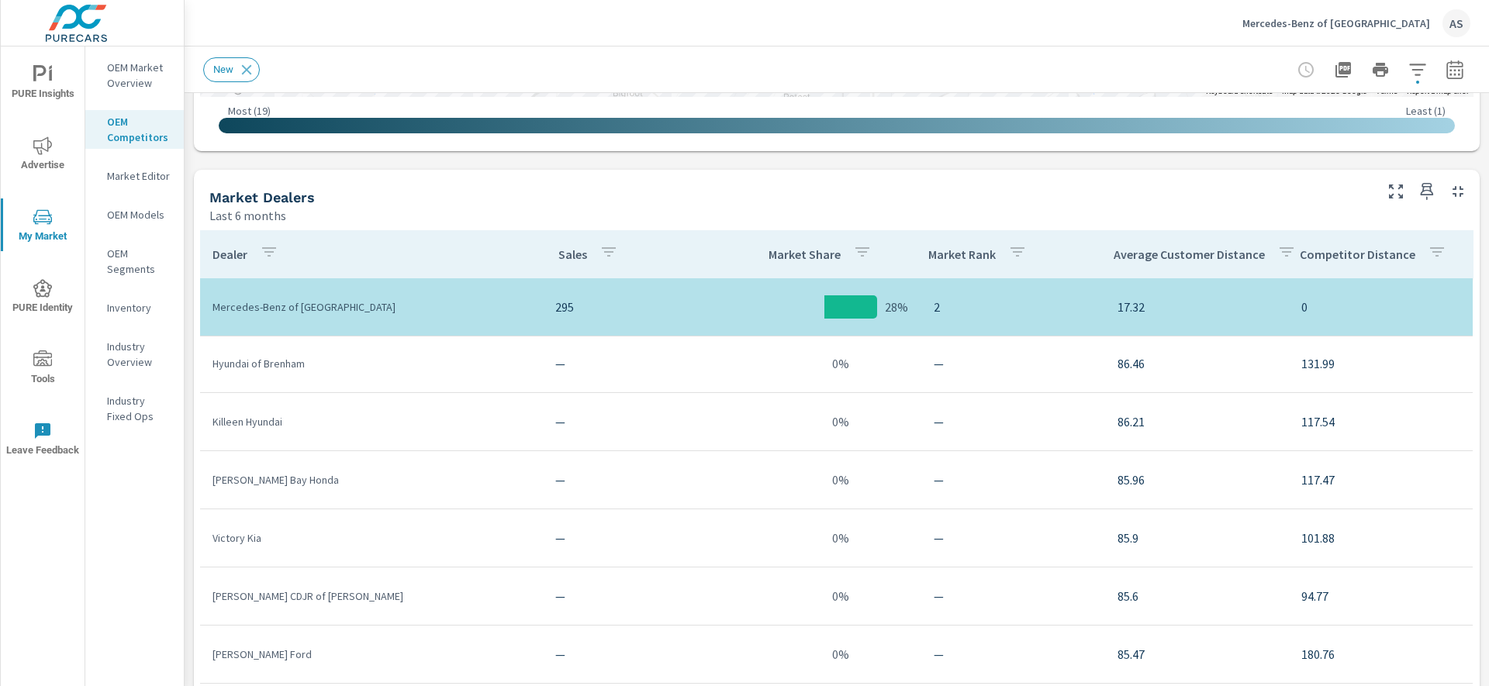
click at [478, 201] on div "Market Dealers" at bounding box center [789, 197] width 1161 height 18
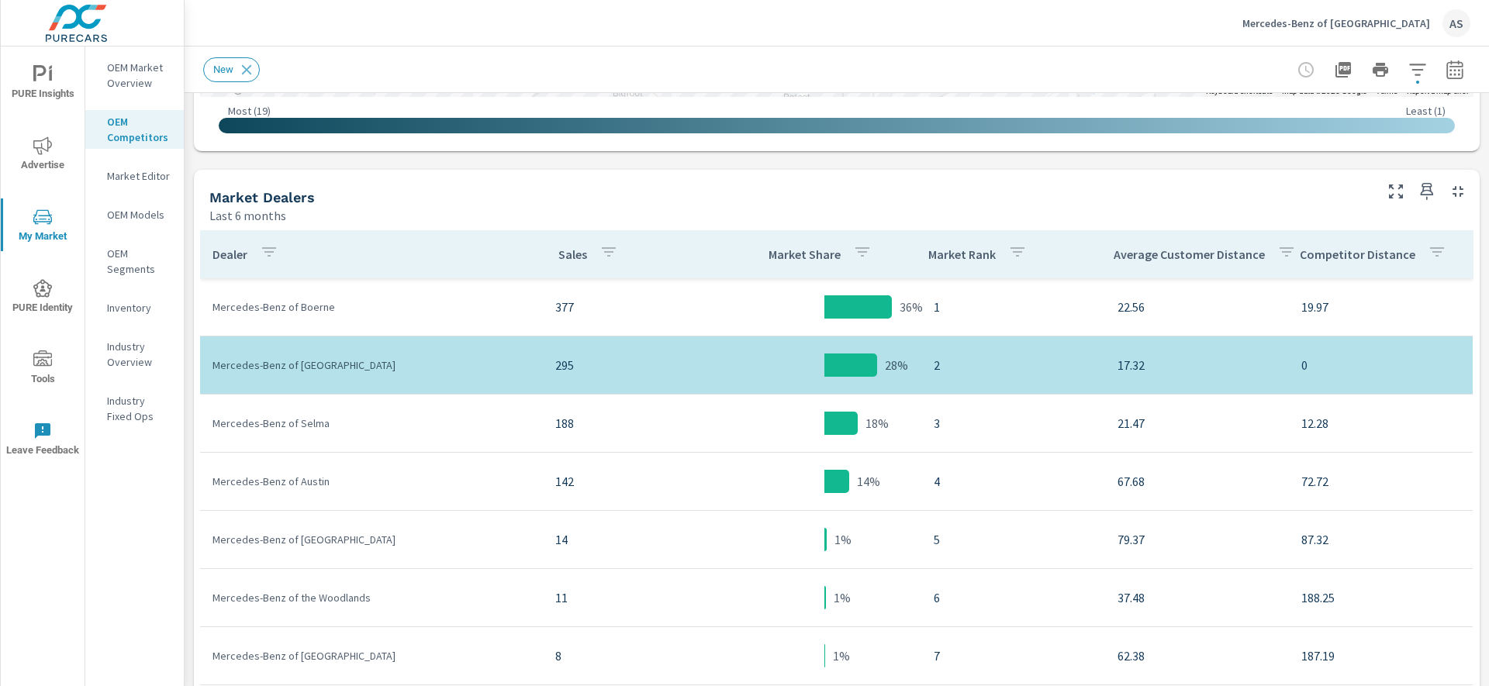
click at [530, 188] on div "Market Dealers" at bounding box center [789, 197] width 1161 height 18
click at [620, 181] on div "Market Dealers Last 6 months" at bounding box center [785, 197] width 1183 height 55
click at [629, 203] on div "Market Dealers" at bounding box center [789, 197] width 1161 height 18
click at [555, 309] on p "377" at bounding box center [634, 307] width 159 height 19
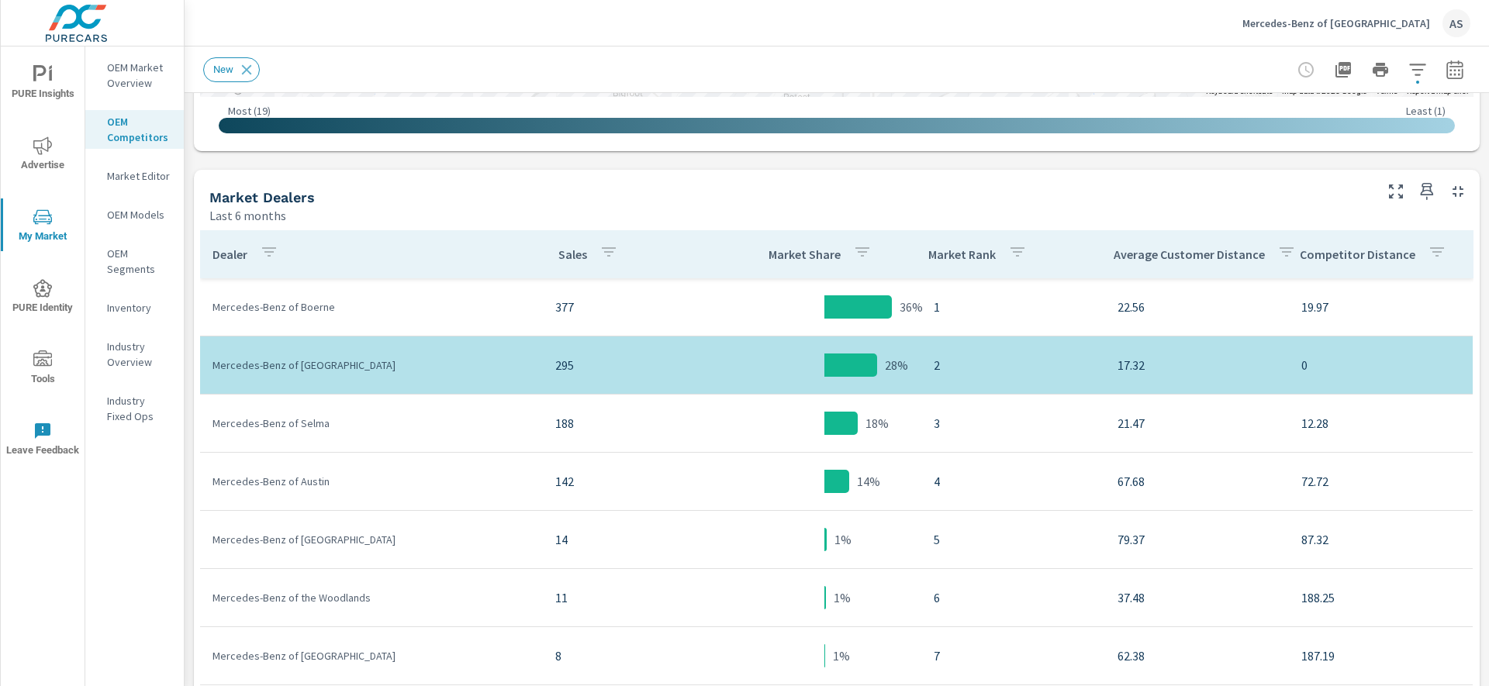
click at [392, 204] on div "Market Dealers" at bounding box center [789, 197] width 1161 height 18
click at [514, 199] on div "Market Dealers" at bounding box center [789, 197] width 1161 height 18
click at [555, 312] on p "377" at bounding box center [634, 307] width 159 height 19
click at [485, 310] on p "Mercedes-Benz of Boerne" at bounding box center [371, 307] width 318 height 16
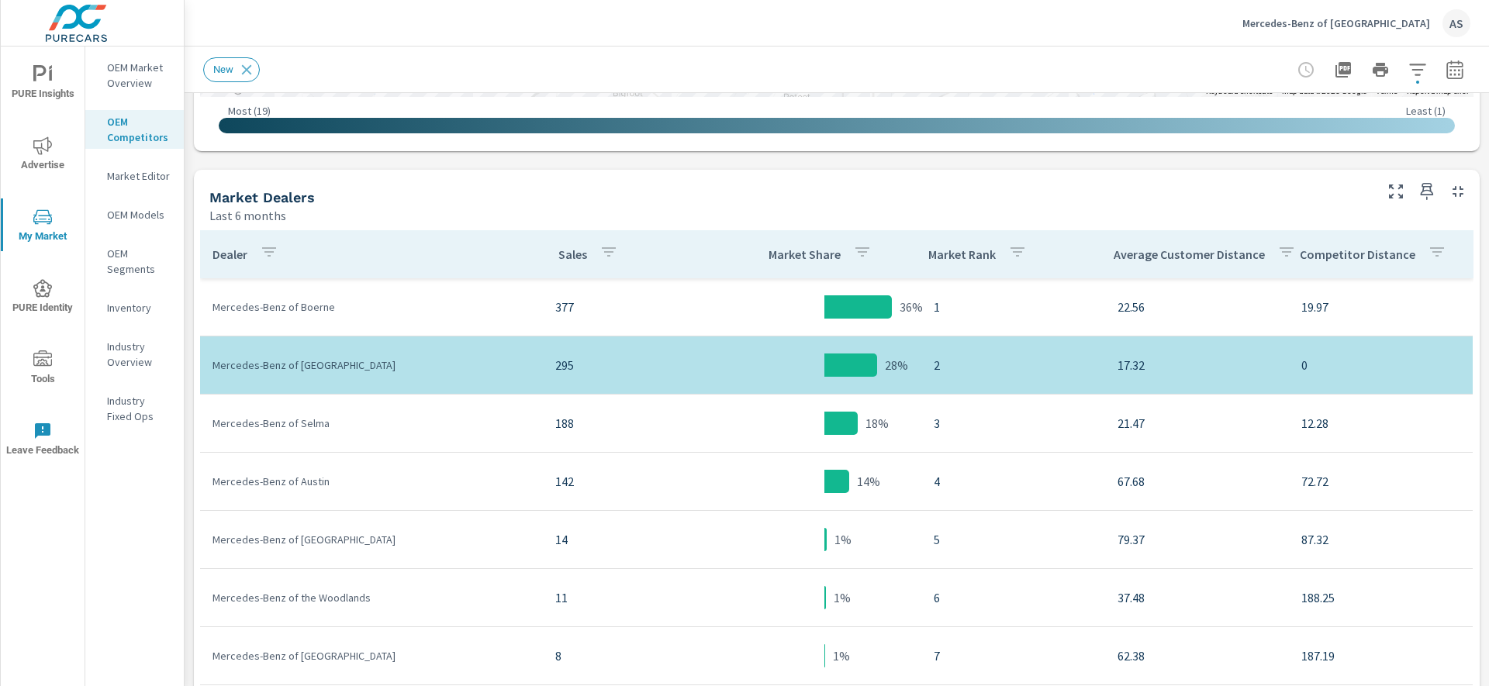
click at [661, 303] on p "377" at bounding box center [634, 307] width 159 height 19
click at [651, 309] on p "377" at bounding box center [634, 307] width 159 height 19
click at [561, 295] on td "377" at bounding box center [635, 306] width 184 height 43
click at [557, 310] on p "377" at bounding box center [634, 307] width 159 height 19
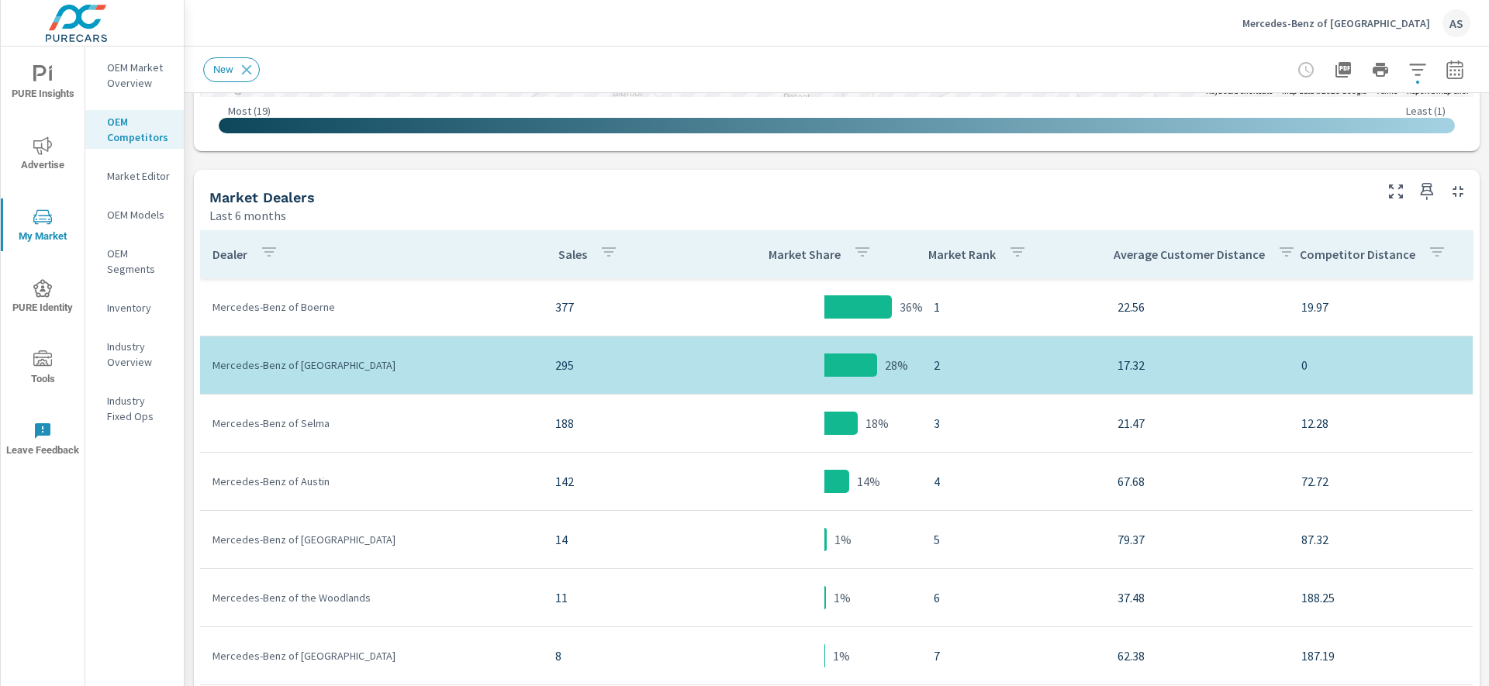
click at [575, 185] on div "Market Dealers Last 6 months" at bounding box center [785, 197] width 1183 height 55
click at [352, 209] on div "Last 6 months" at bounding box center [789, 215] width 1161 height 19
click at [430, 185] on div "Market Dealers Last 6 months" at bounding box center [785, 197] width 1183 height 55
click at [462, 208] on div "Last 6 months" at bounding box center [789, 215] width 1161 height 19
click at [523, 178] on div "Market Dealers Last 6 months" at bounding box center [785, 197] width 1183 height 55
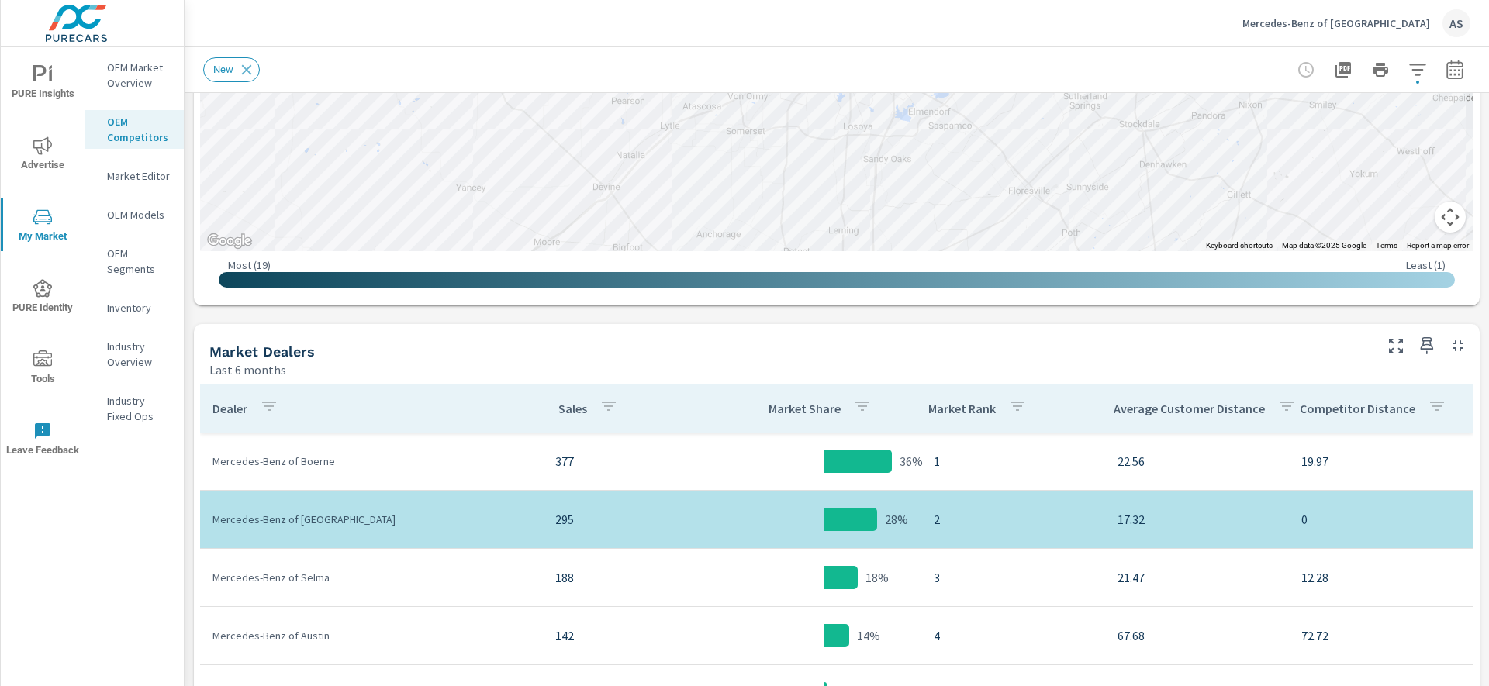
scroll to position [556, 0]
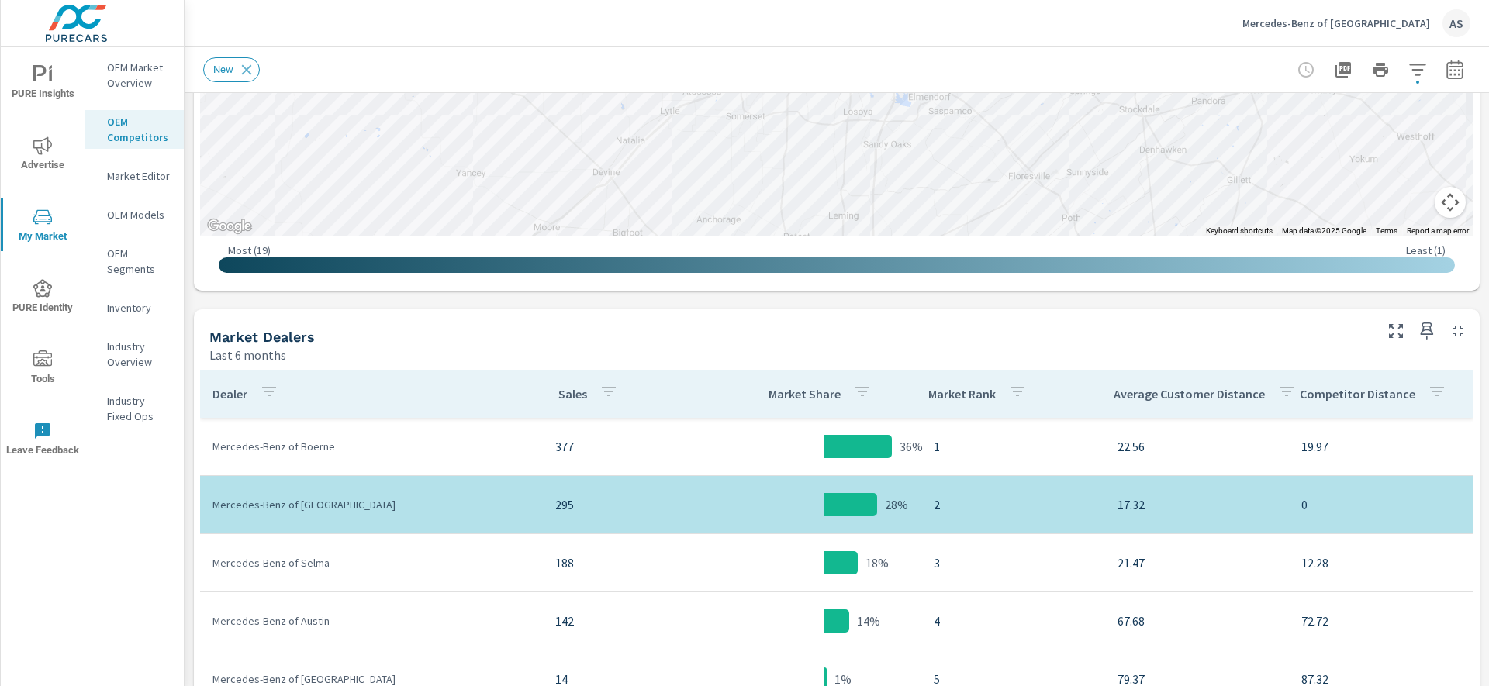
click at [538, 340] on div "Market Dealers" at bounding box center [789, 337] width 1161 height 18
click at [569, 340] on div "Market Dealers" at bounding box center [789, 337] width 1161 height 18
click at [798, 333] on div "Market Dealers" at bounding box center [789, 337] width 1161 height 18
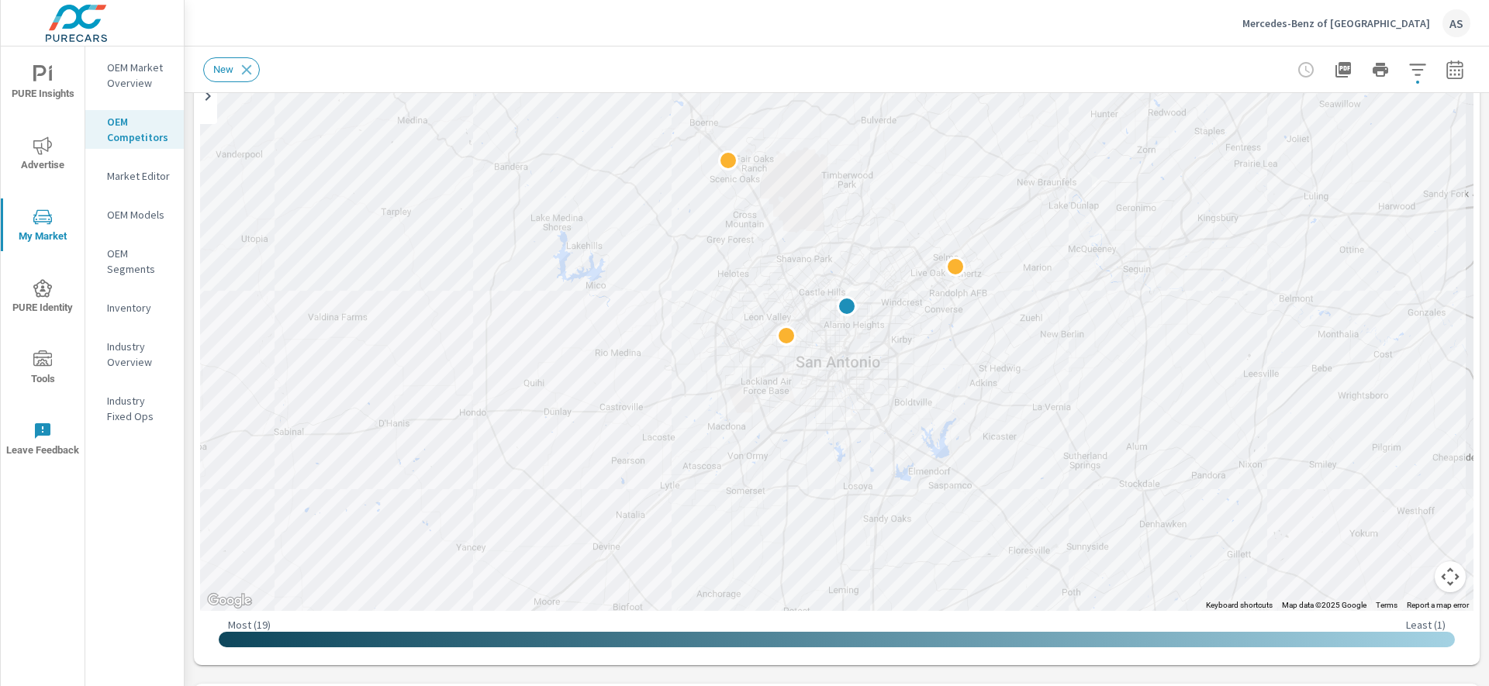
scroll to position [0, 0]
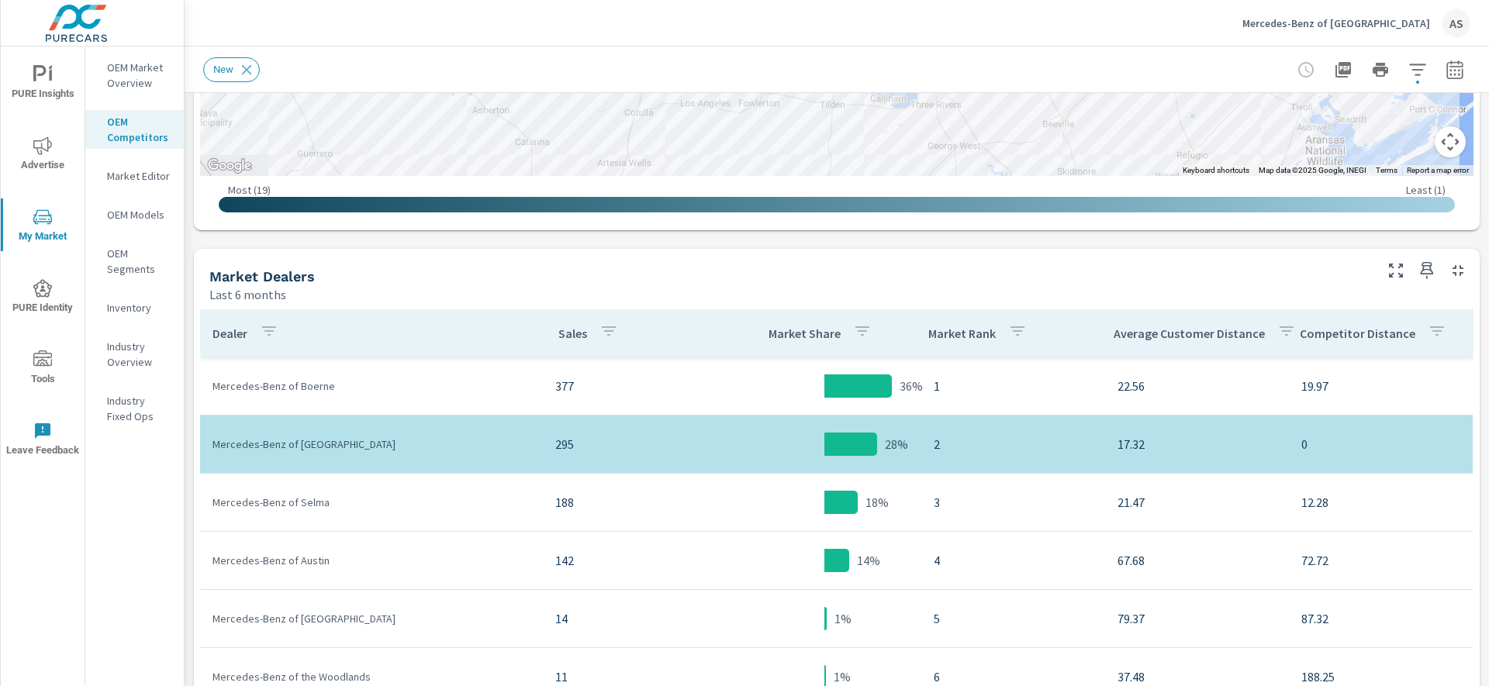
scroll to position [761, 0]
